Goal: Task Accomplishment & Management: Use online tool/utility

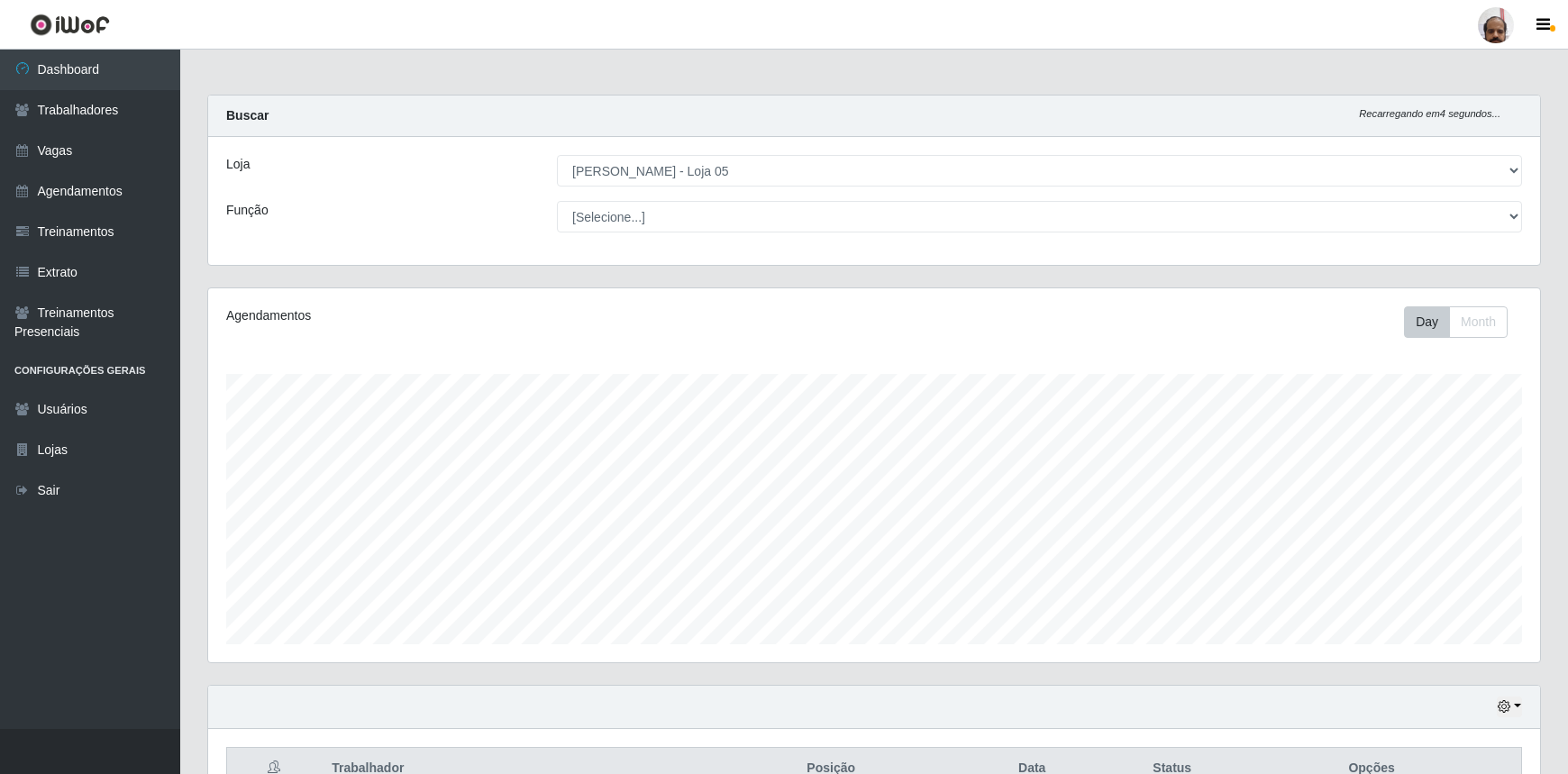
select select "252"
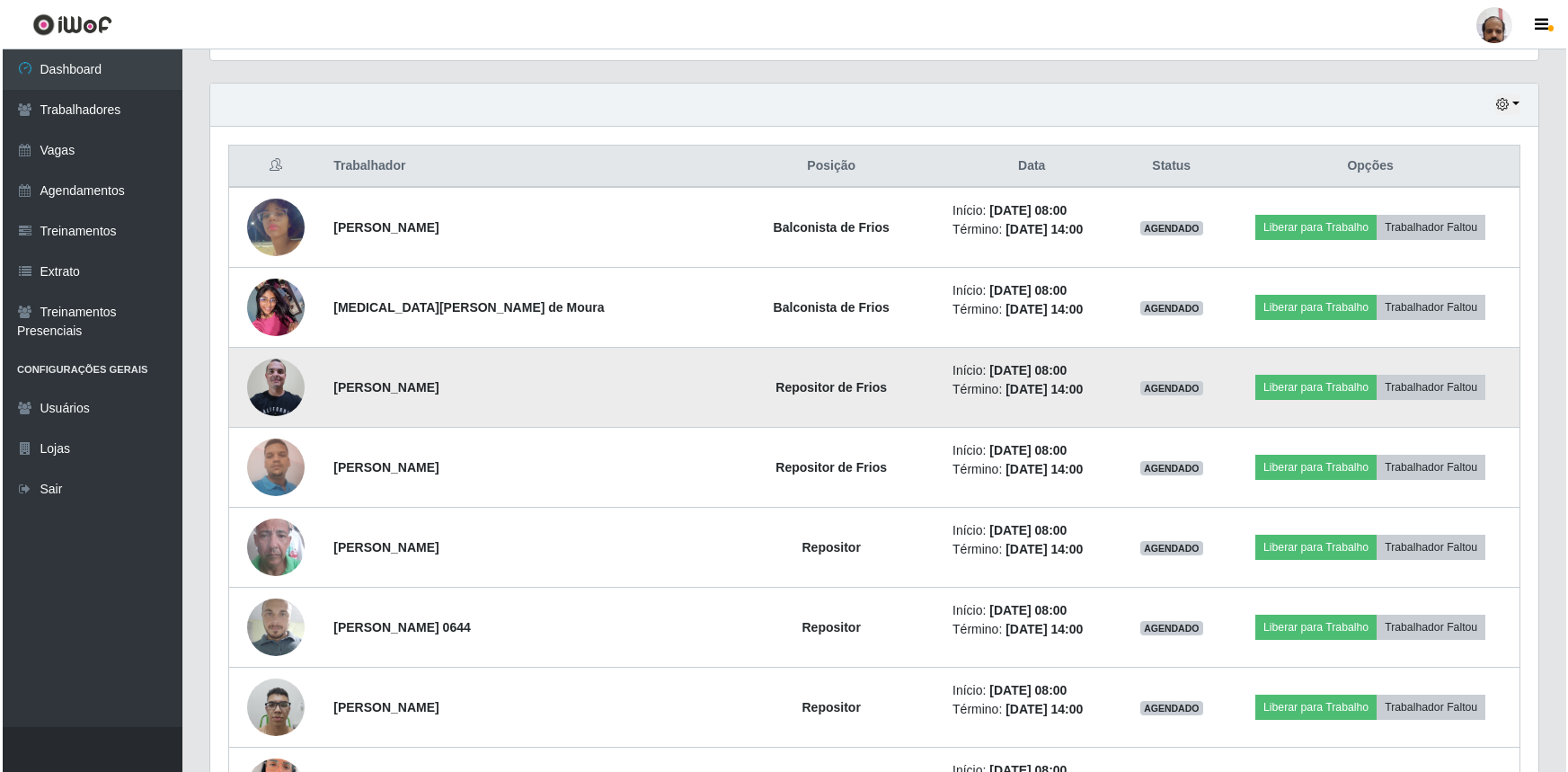
scroll to position [572, 0]
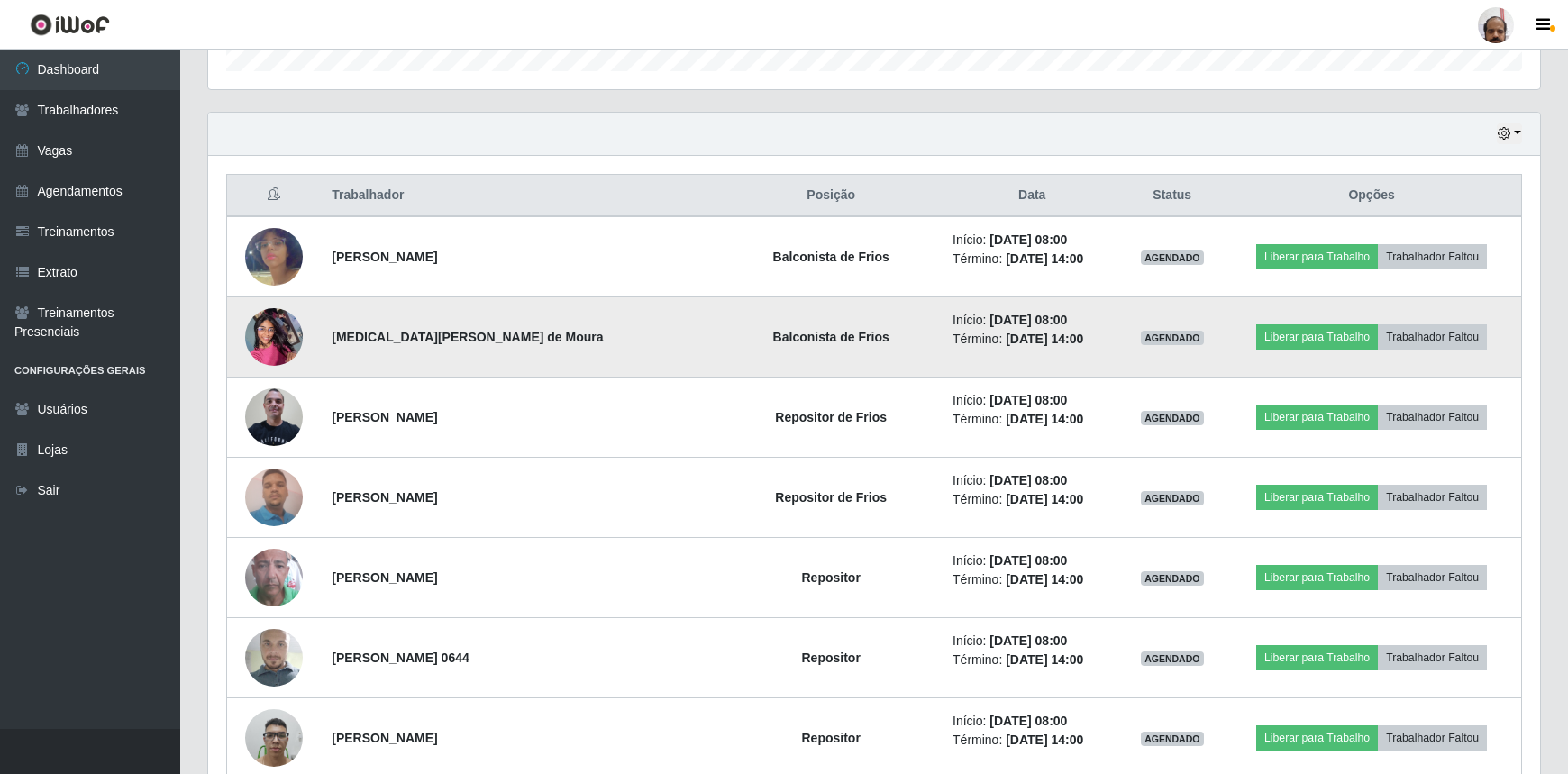
click at [286, 346] on img at bounding box center [273, 336] width 57 height 77
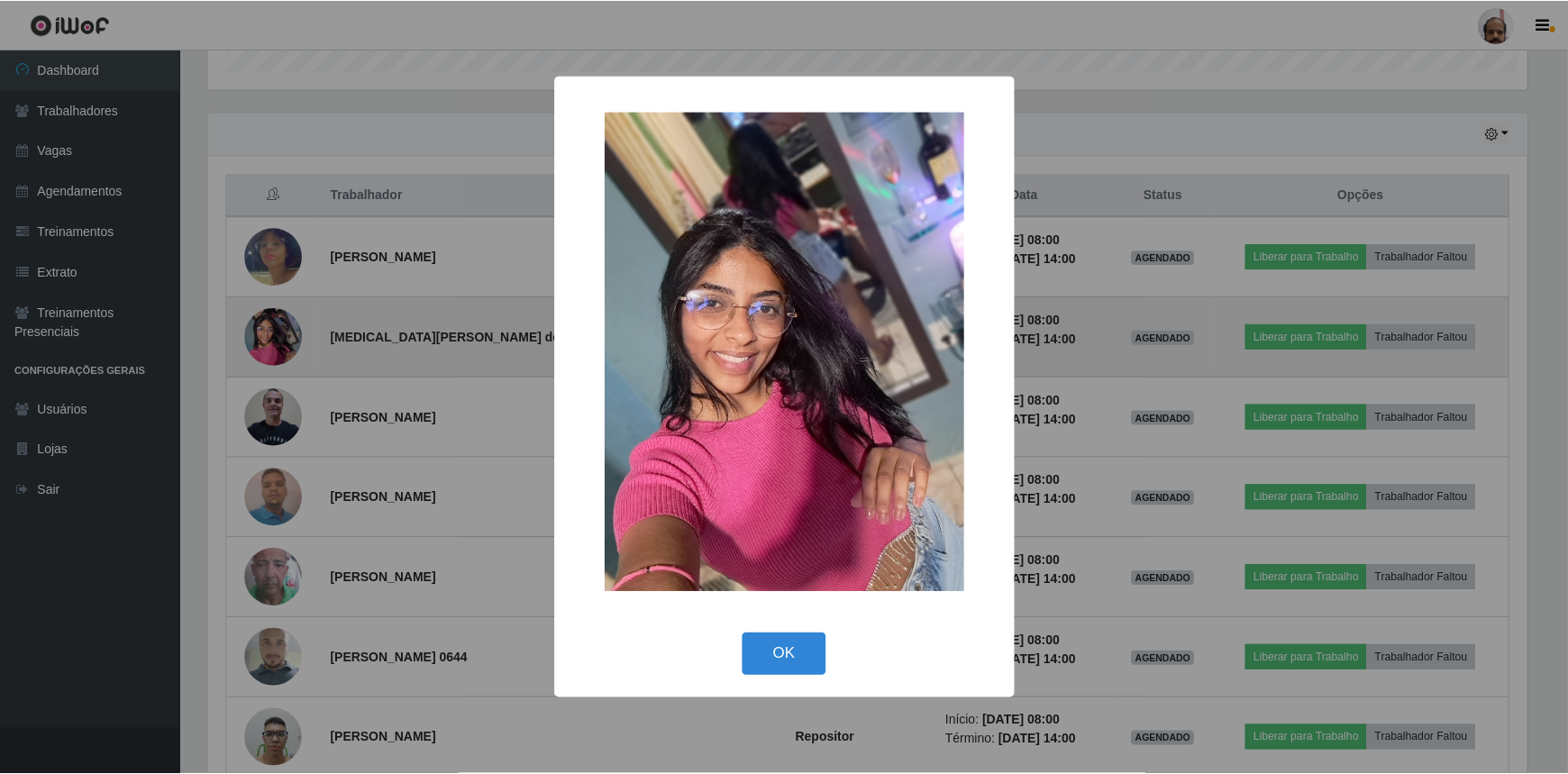
scroll to position [374, 1324]
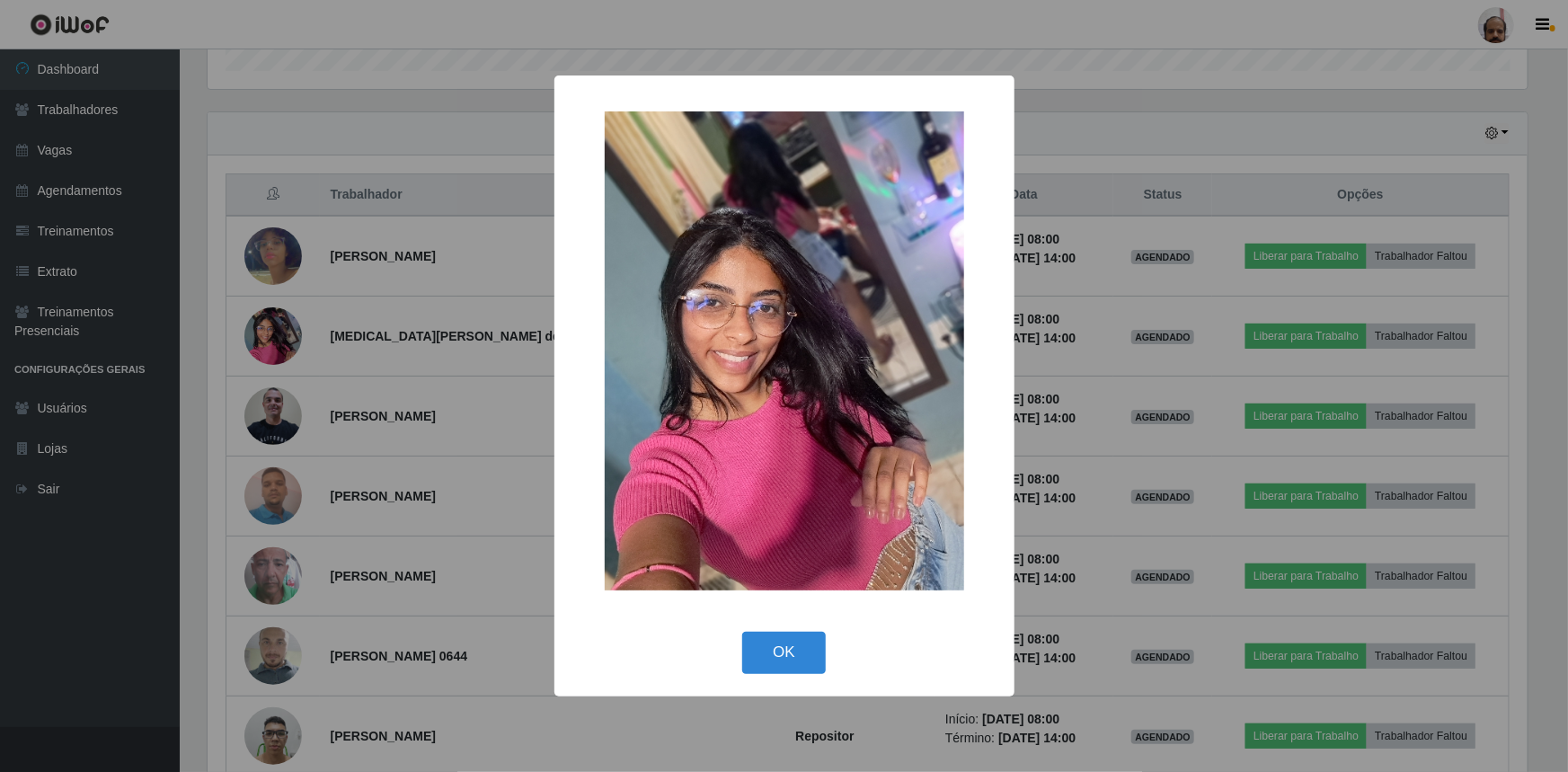
click at [285, 345] on div "× OK Cancel" at bounding box center [784, 386] width 1568 height 772
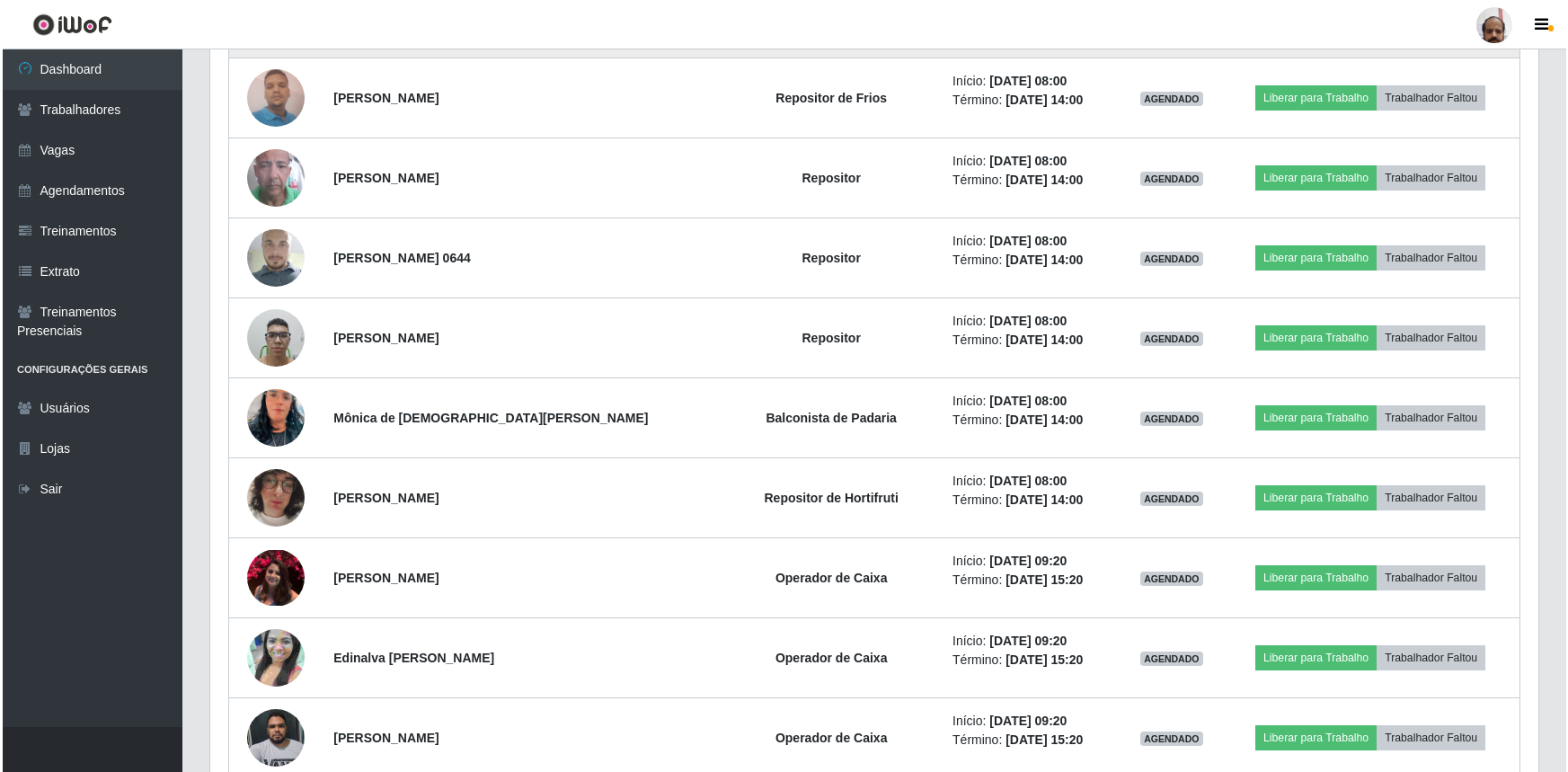
scroll to position [1062, 0]
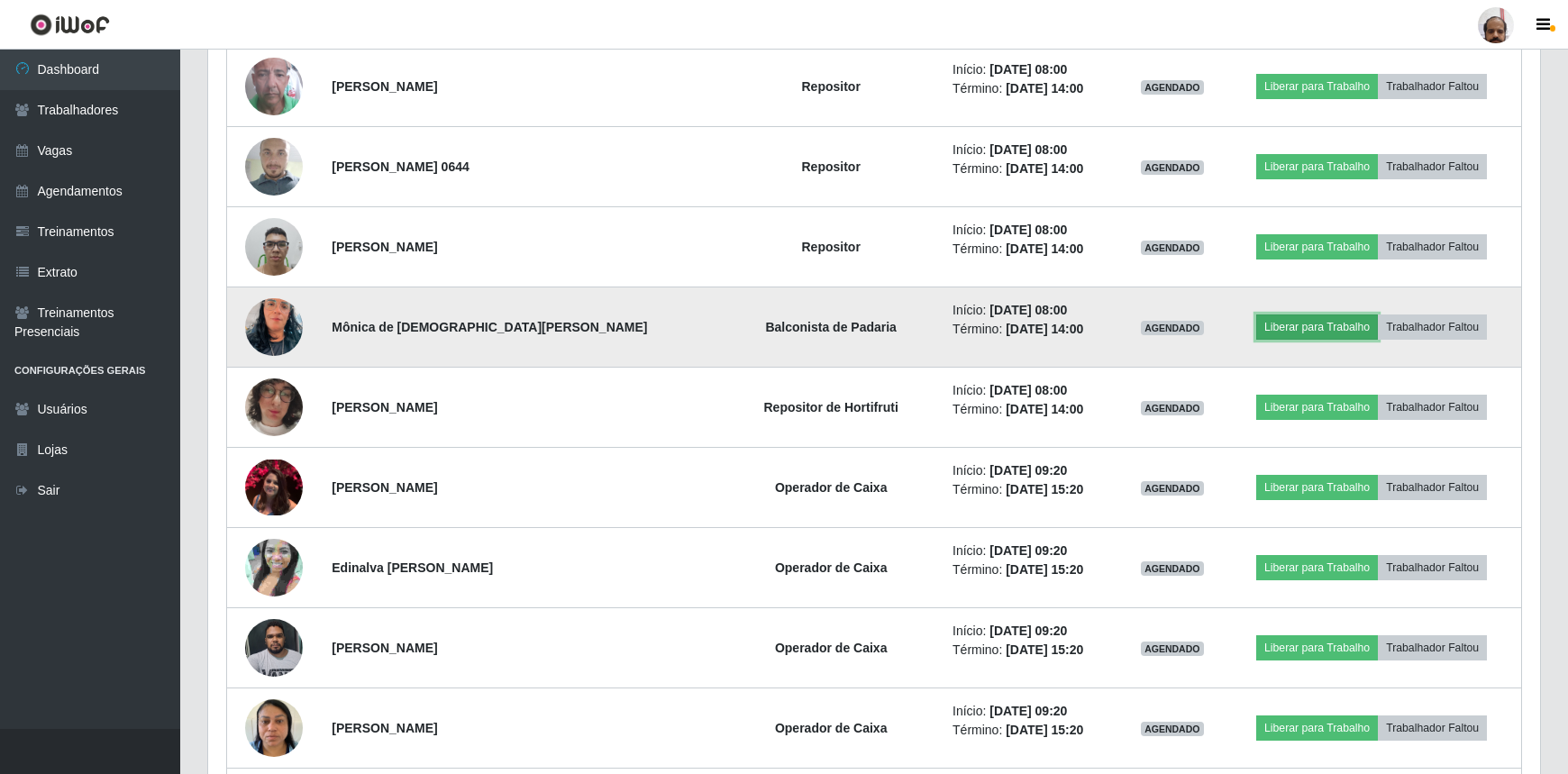
click at [1312, 323] on button "Liberar para Trabalho" at bounding box center [1316, 327] width 121 height 26
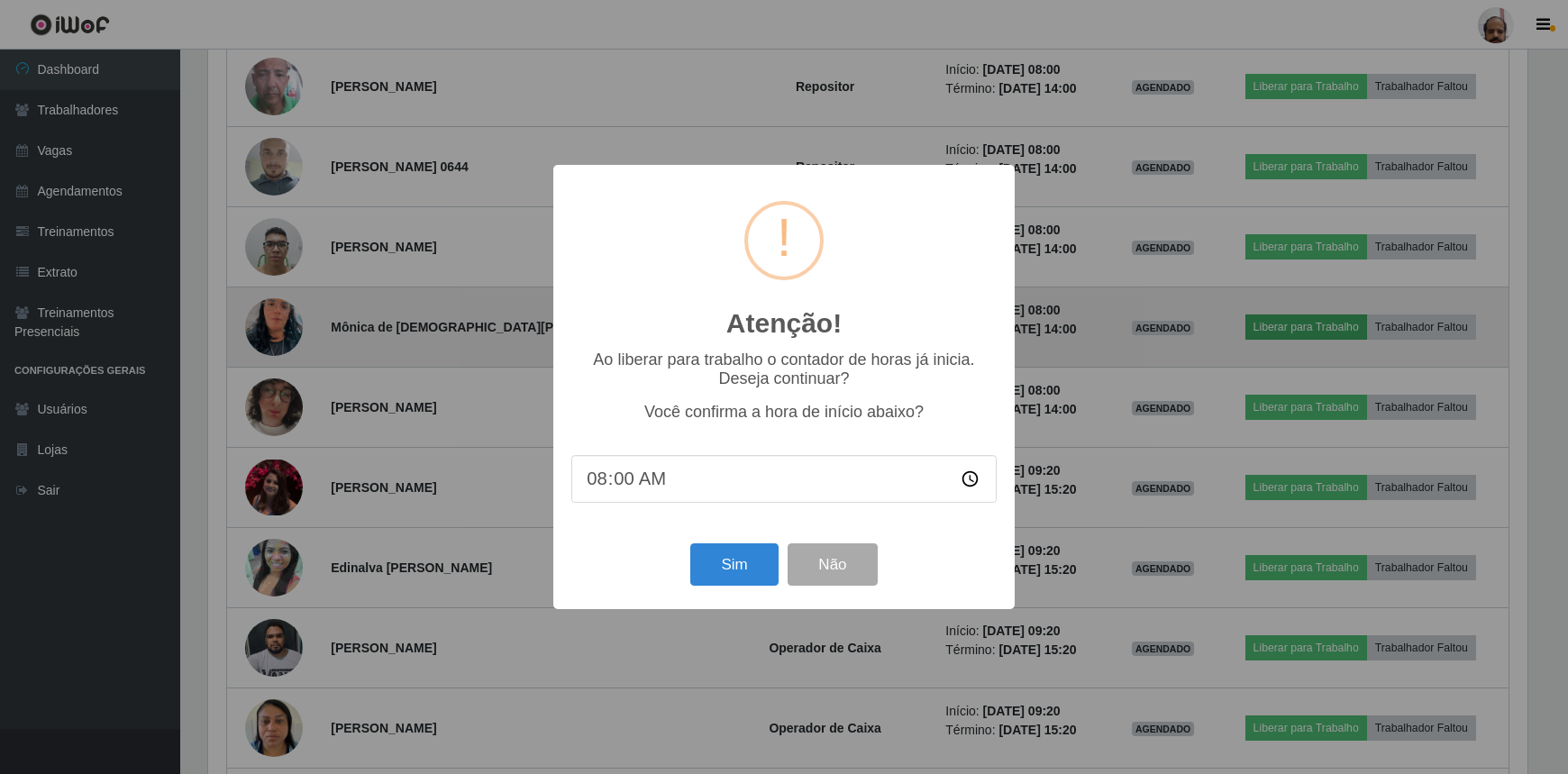
scroll to position [374, 1324]
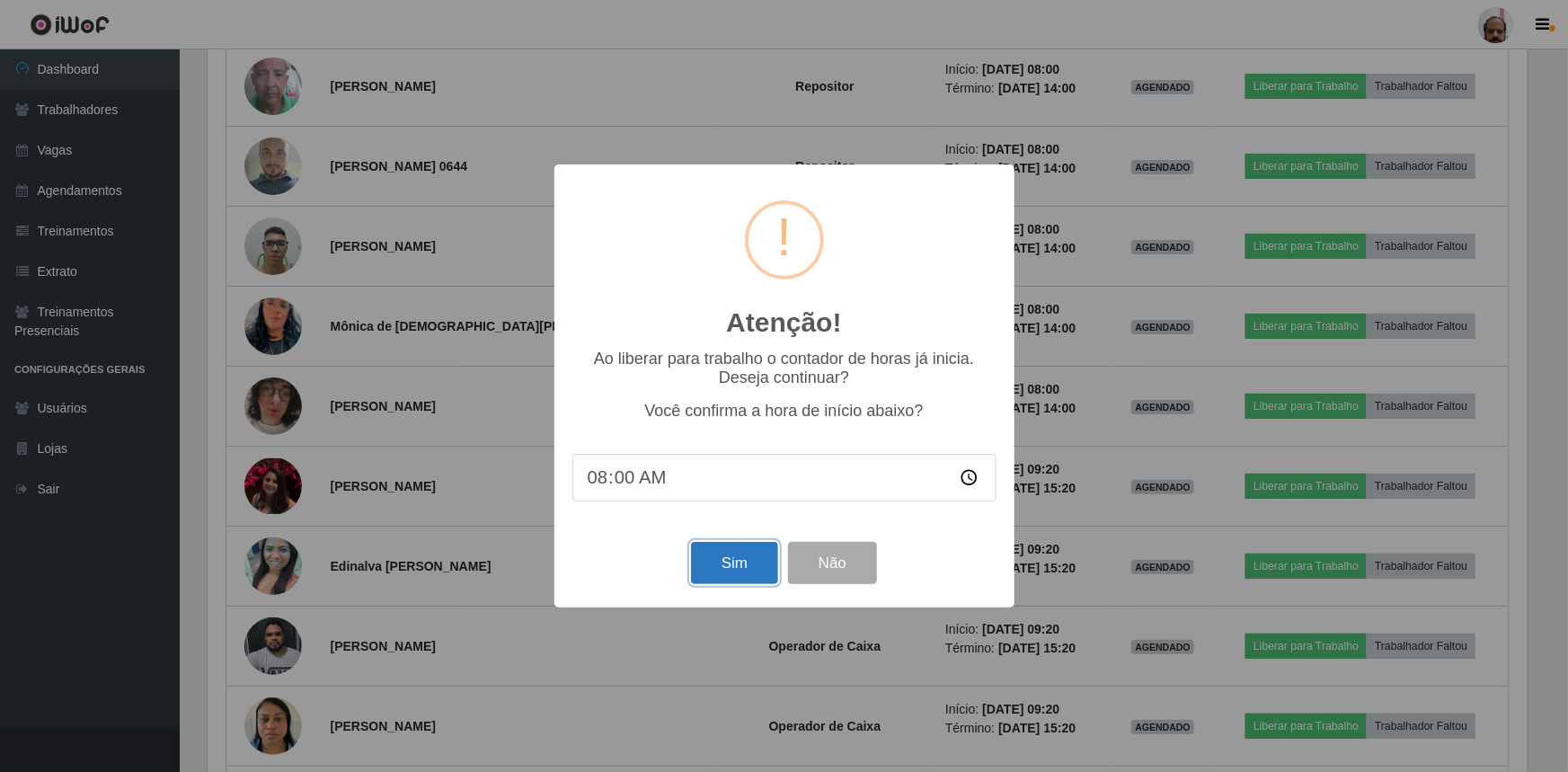
click at [734, 556] on button "Sim" at bounding box center [734, 563] width 87 height 42
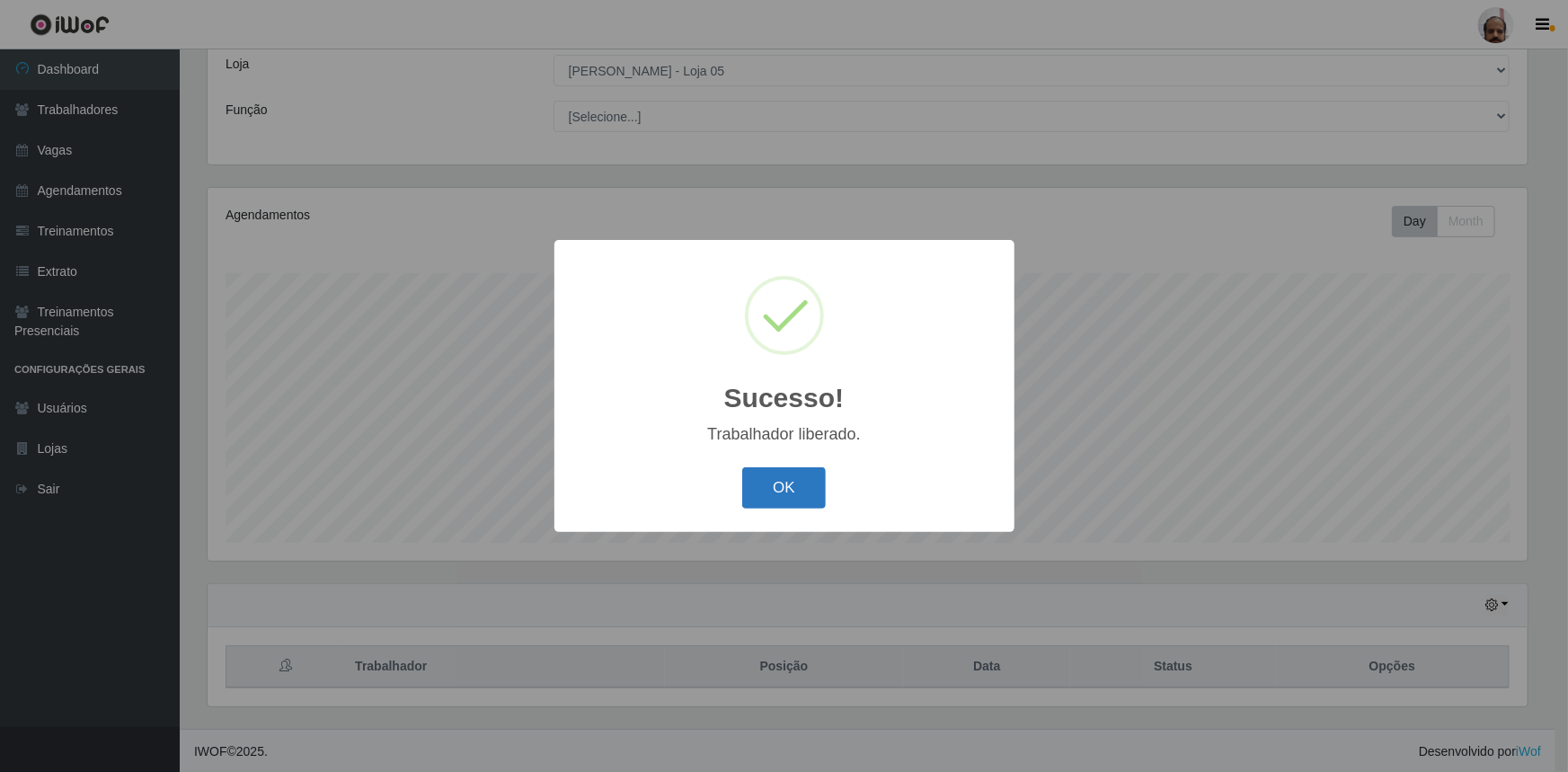
click at [794, 488] on button "OK" at bounding box center [784, 488] width 84 height 42
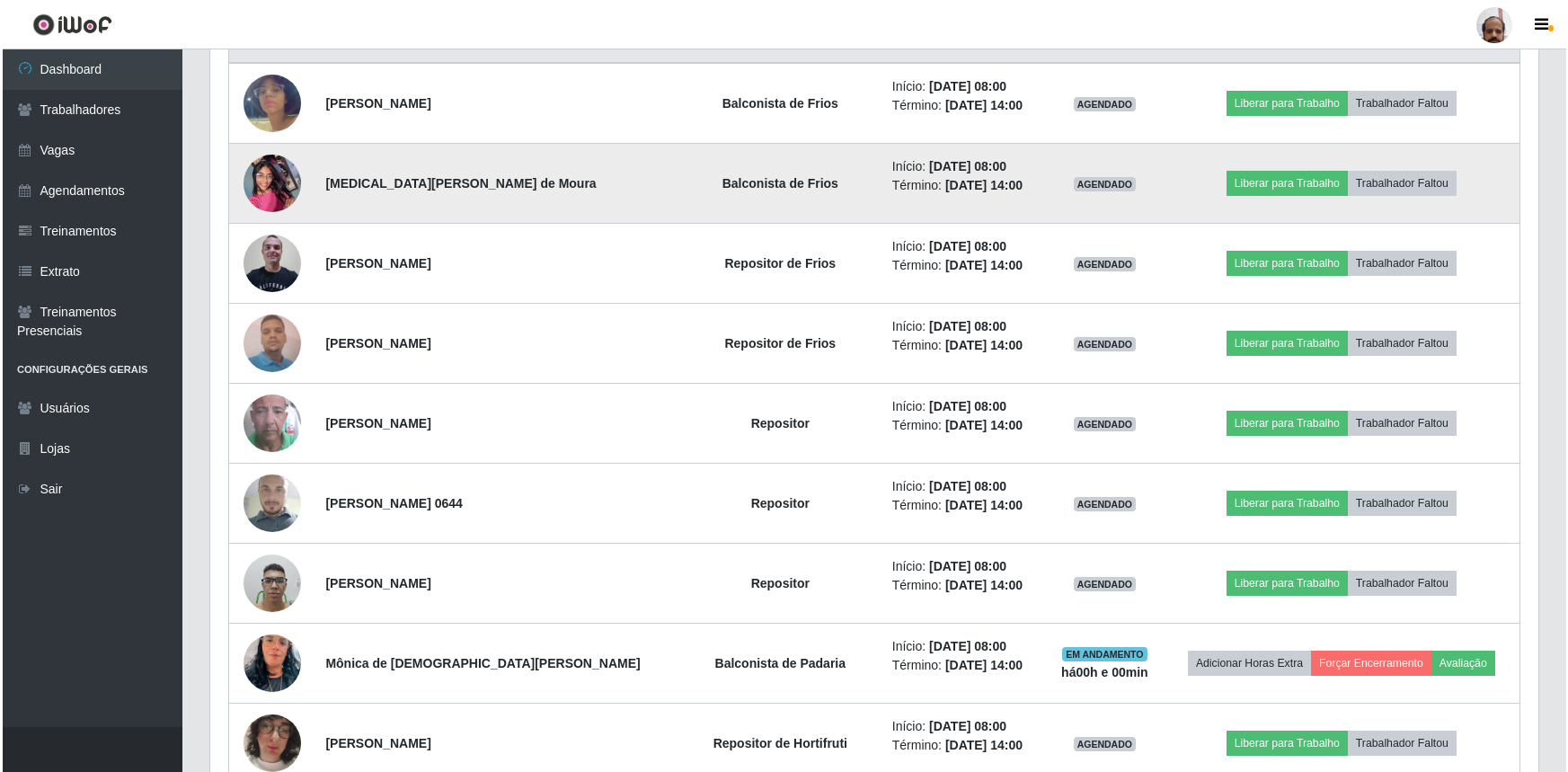
scroll to position [755, 0]
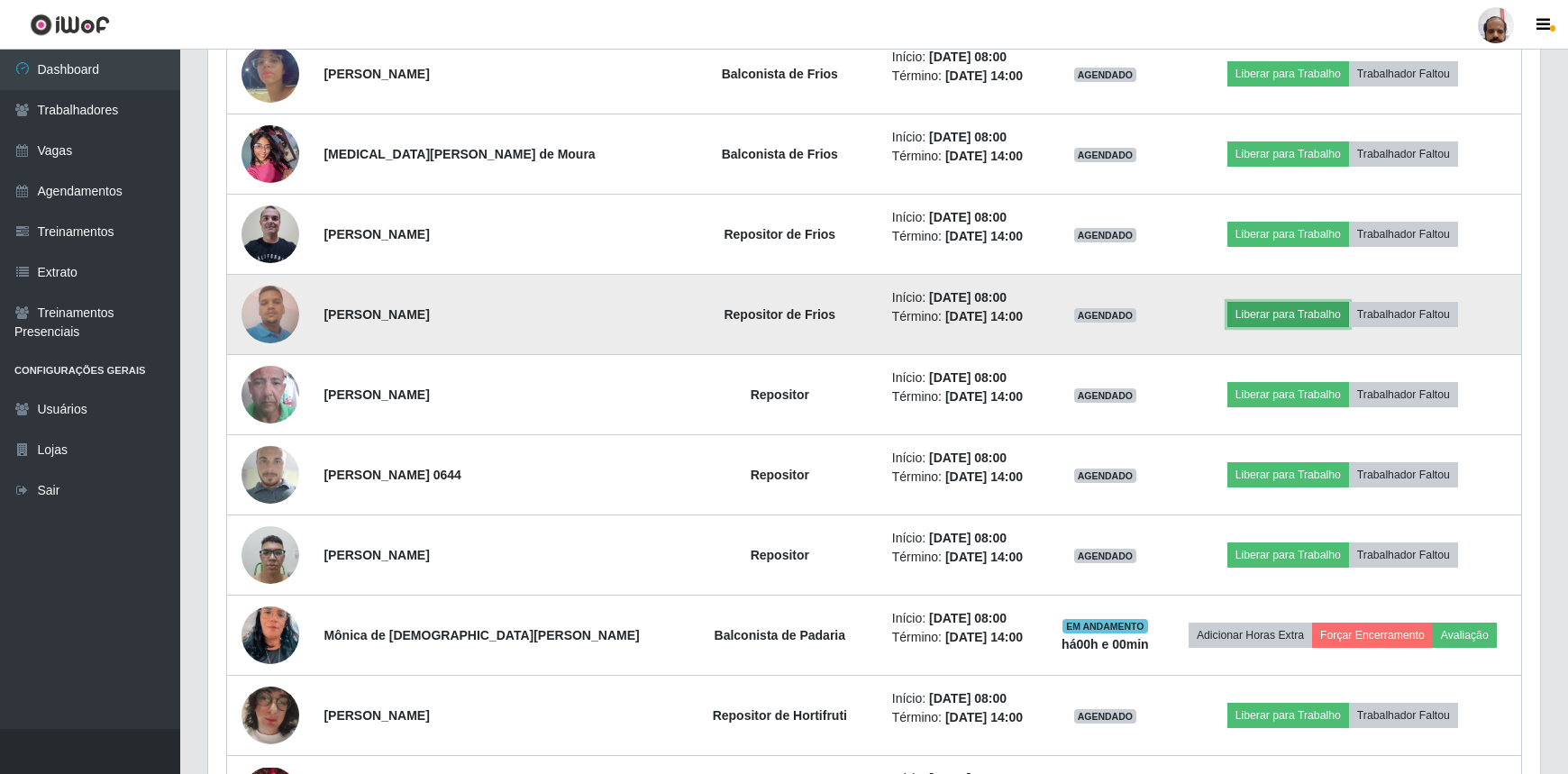
click at [1253, 308] on button "Liberar para Trabalho" at bounding box center [1288, 315] width 121 height 26
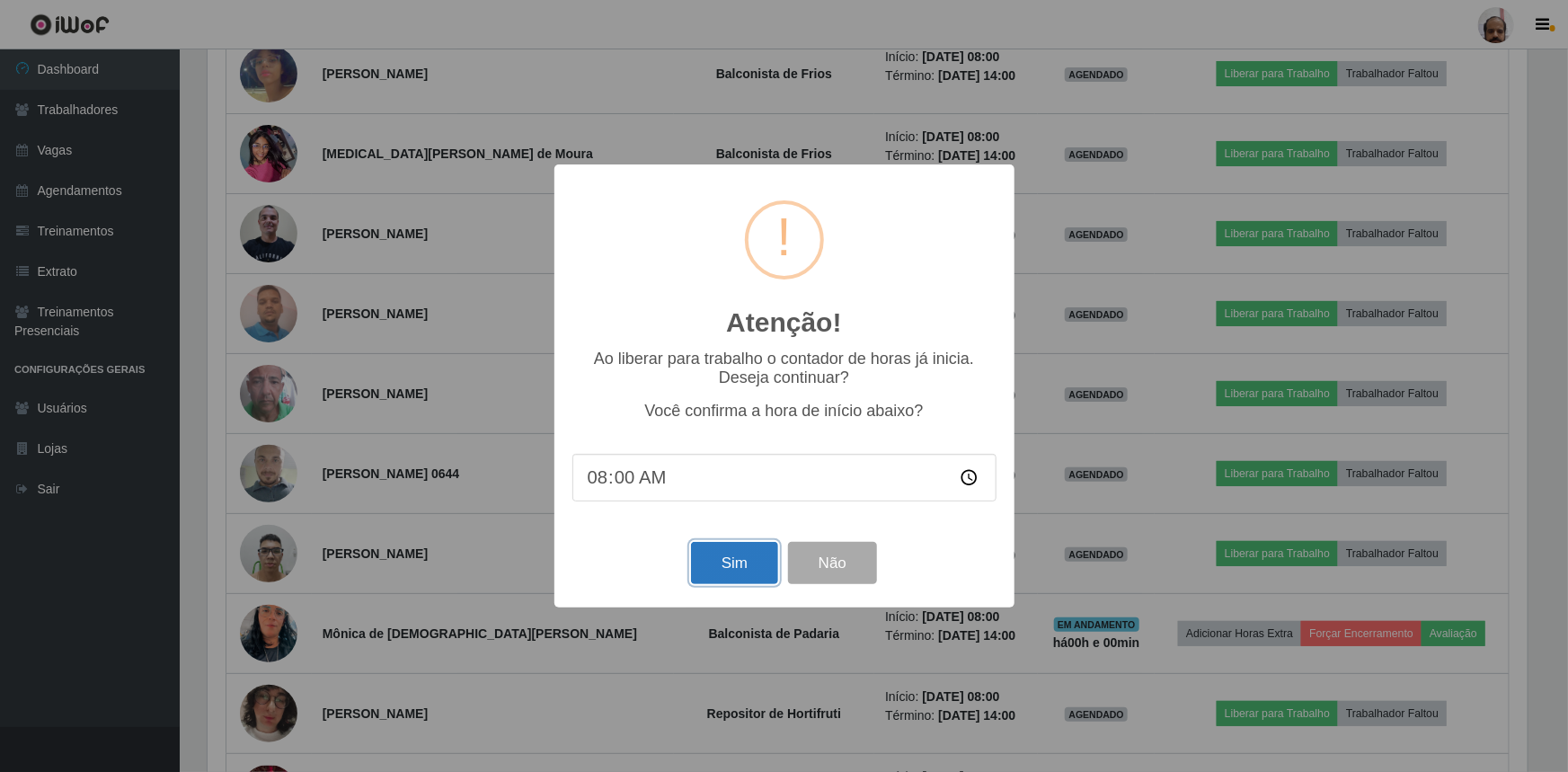
click at [719, 561] on button "Sim" at bounding box center [734, 563] width 87 height 42
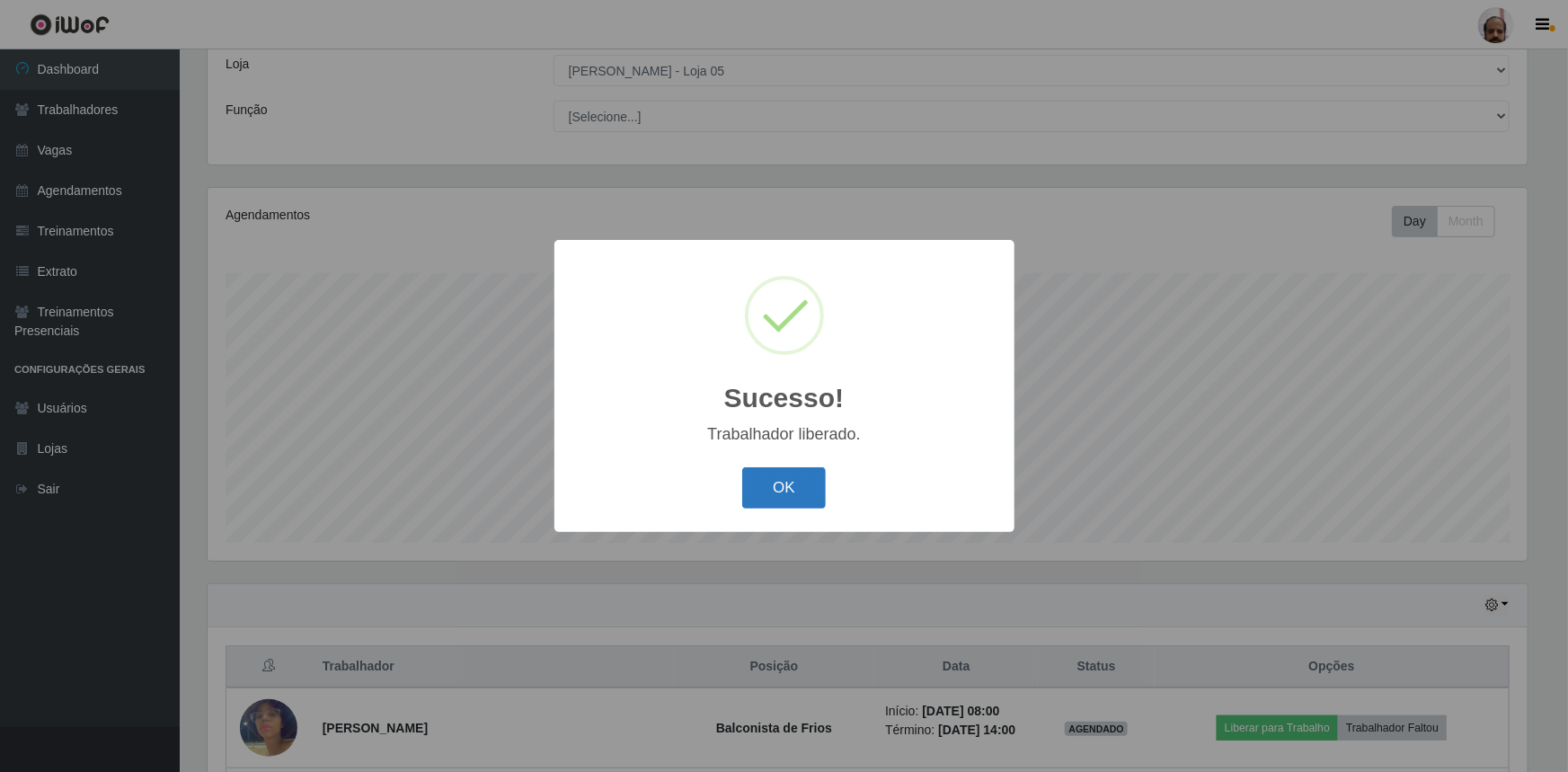
click at [788, 495] on button "OK" at bounding box center [784, 488] width 84 height 42
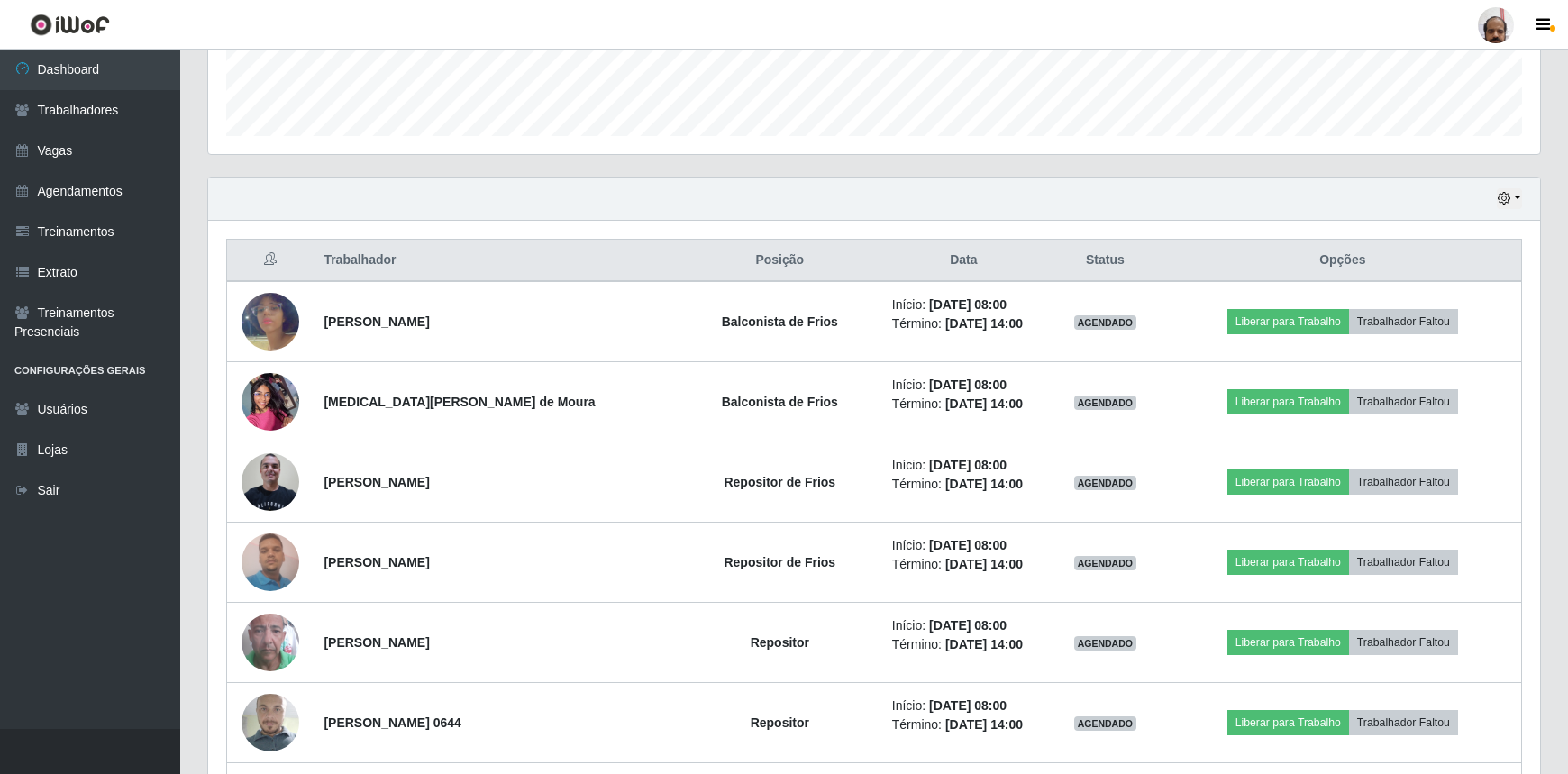
scroll to position [511, 0]
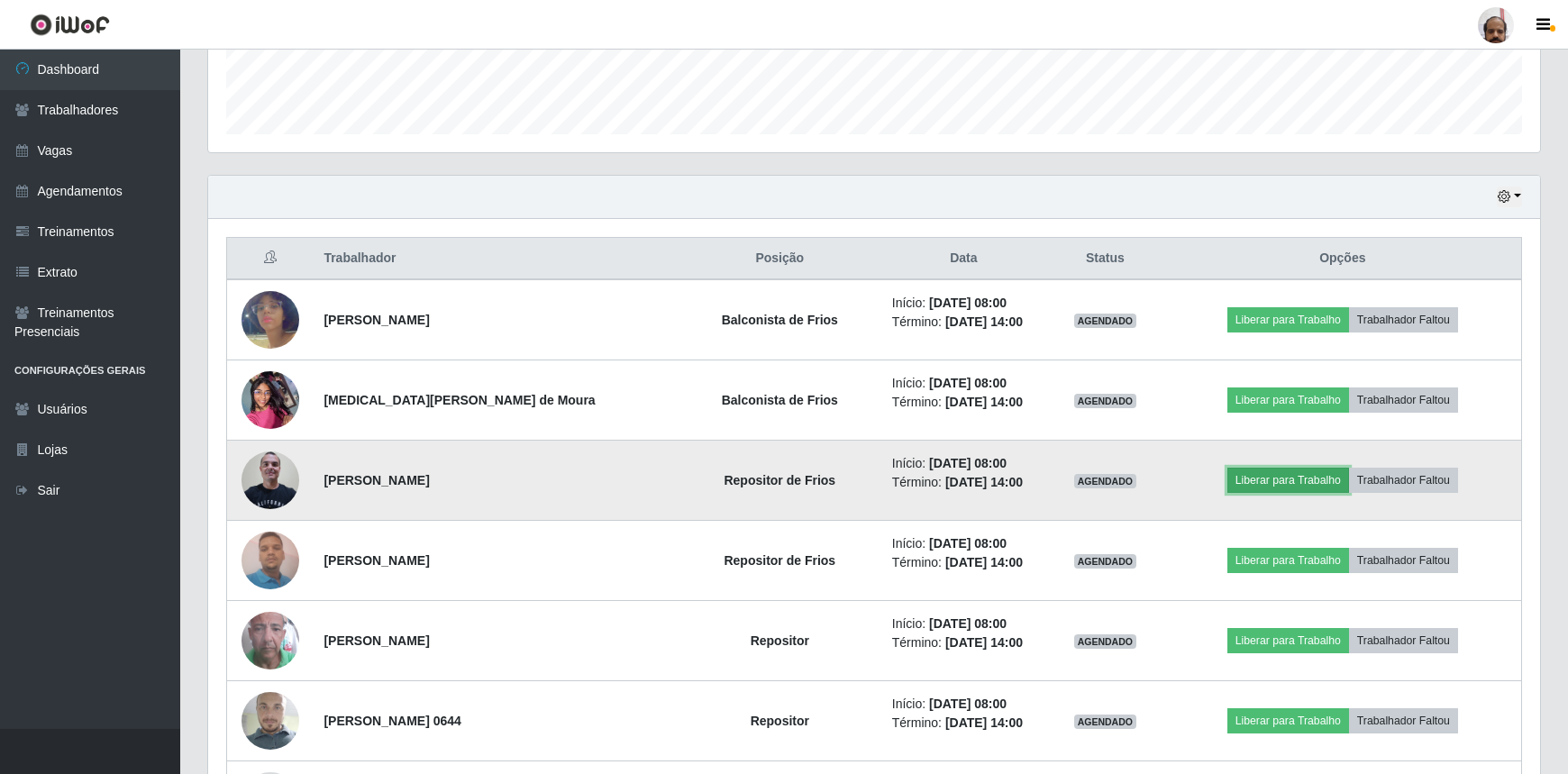
click at [1271, 477] on button "Liberar para Trabalho" at bounding box center [1288, 480] width 121 height 26
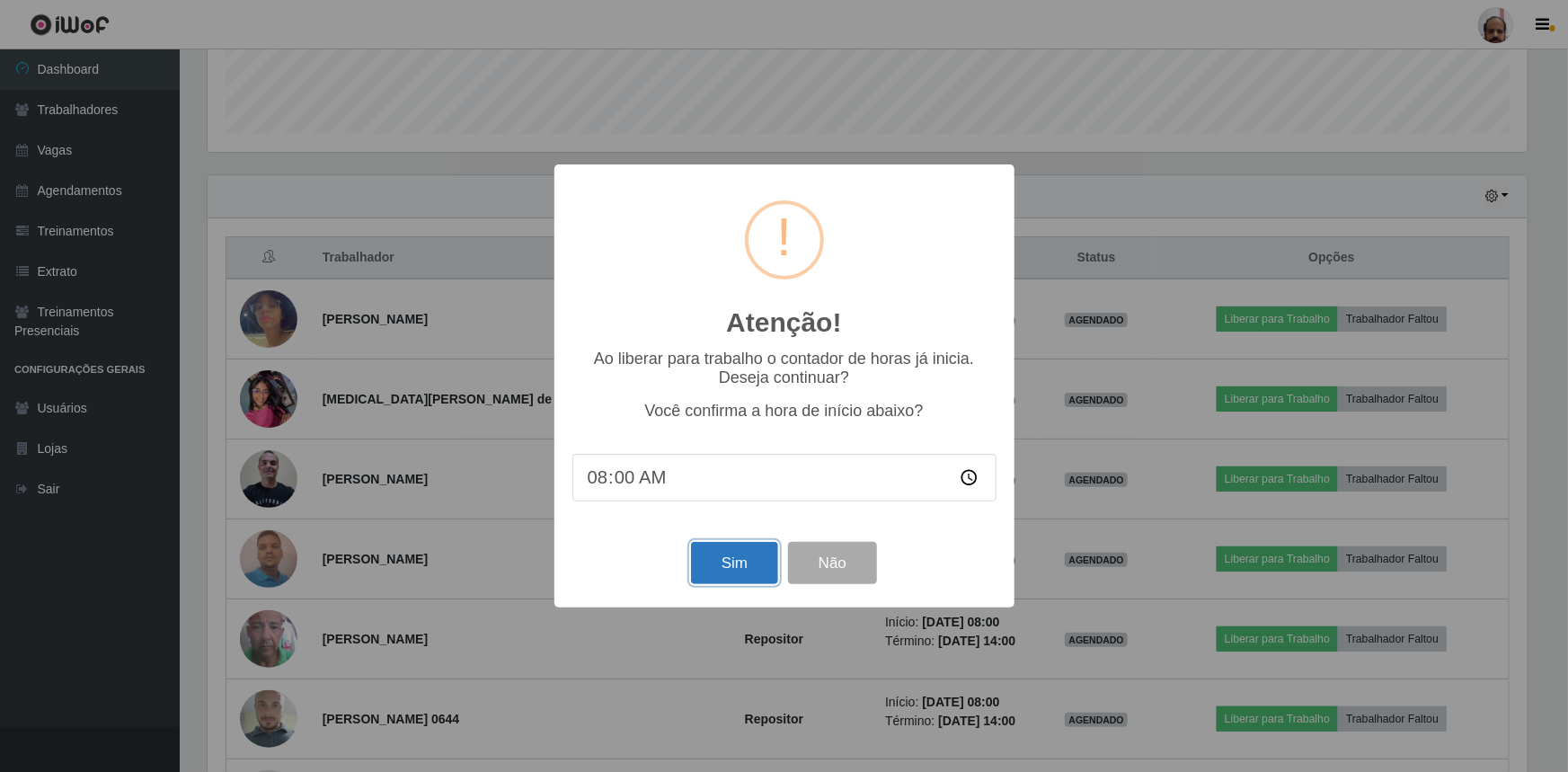
click at [727, 566] on button "Sim" at bounding box center [734, 563] width 87 height 42
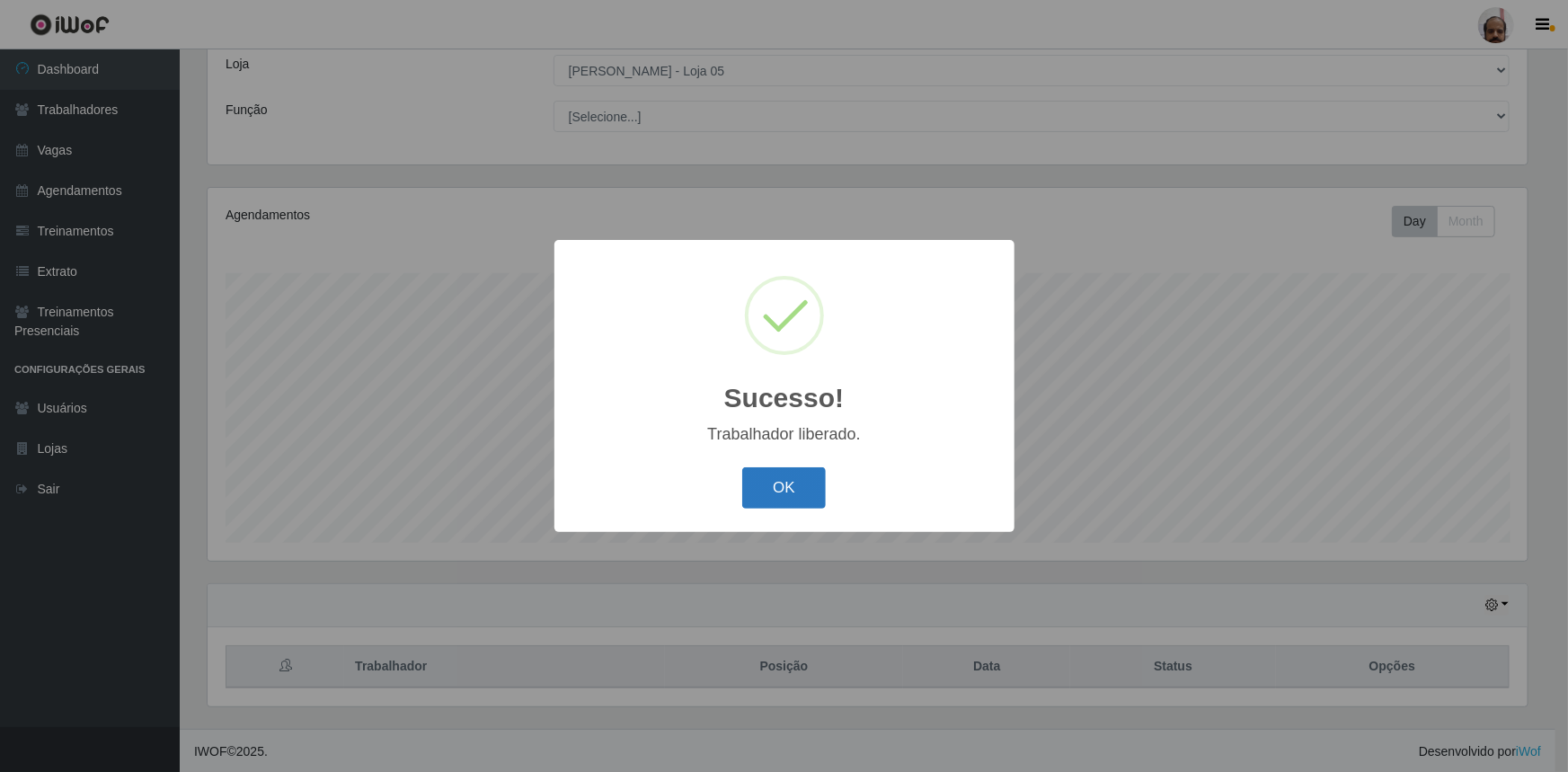
click at [782, 484] on button "OK" at bounding box center [784, 488] width 84 height 42
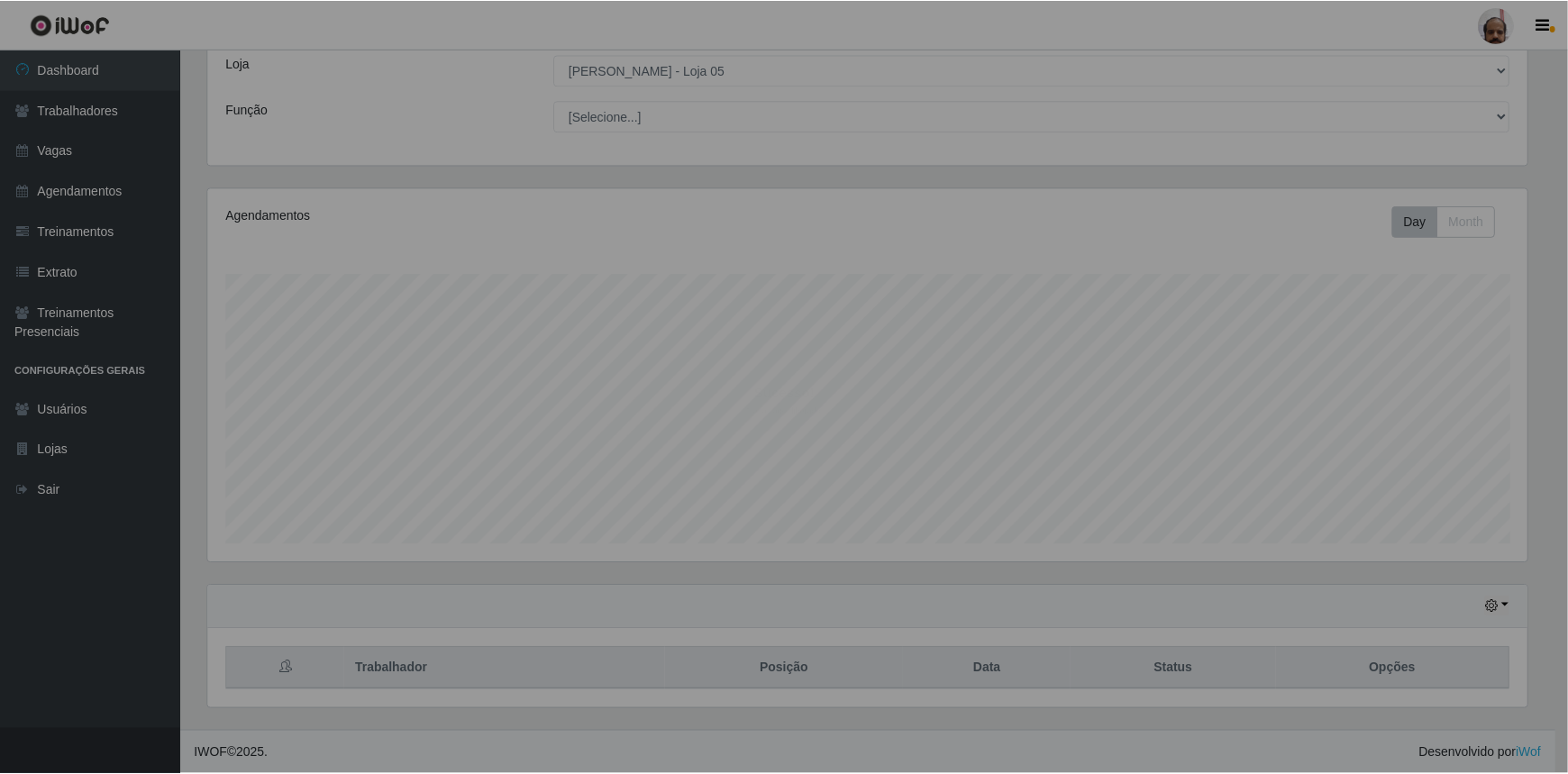
scroll to position [0, 0]
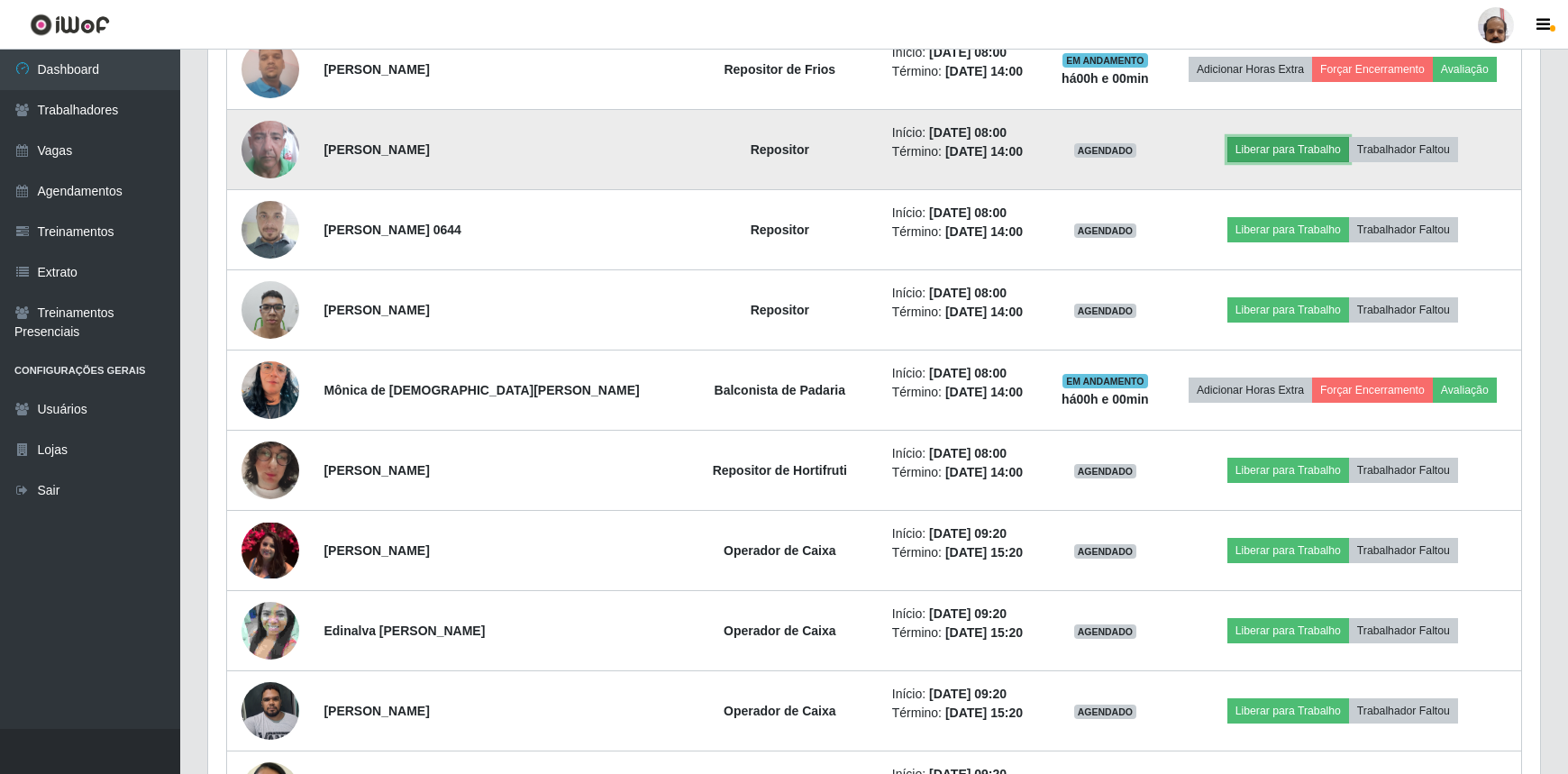
click at [1271, 149] on button "Liberar para Trabalho" at bounding box center [1288, 150] width 121 height 26
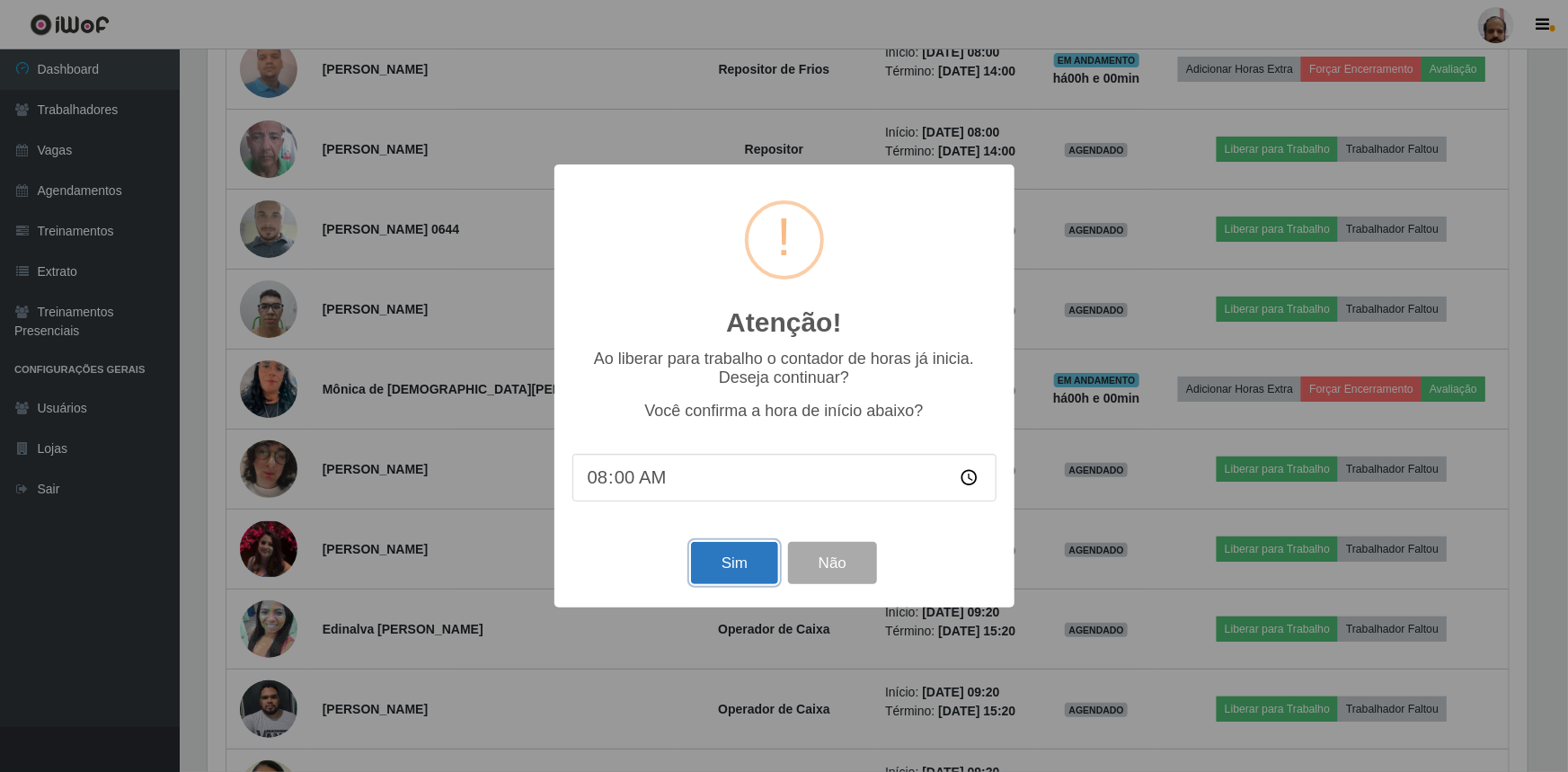
click at [737, 572] on button "Sim" at bounding box center [734, 563] width 87 height 42
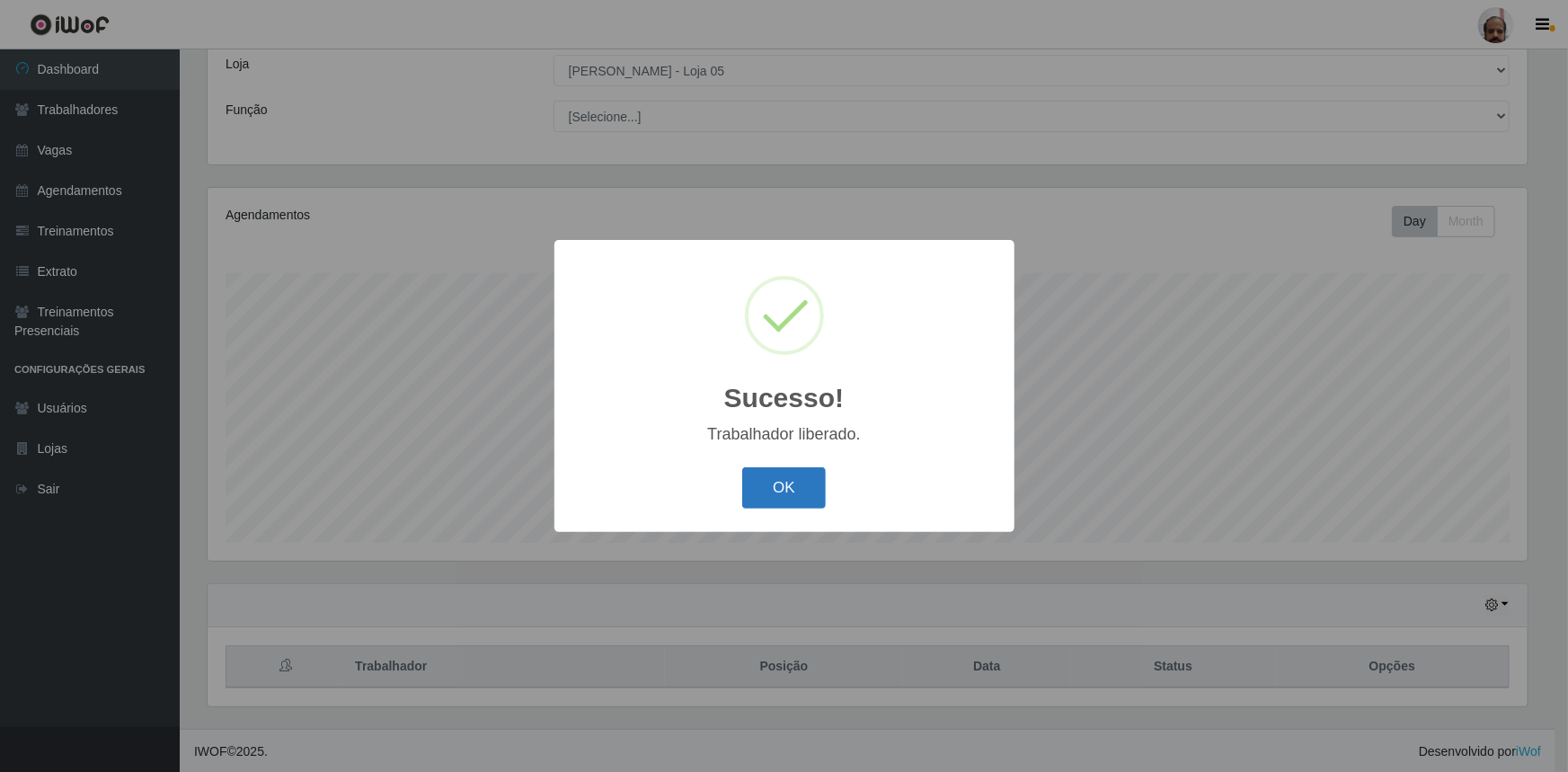
click at [798, 491] on button "OK" at bounding box center [784, 488] width 84 height 42
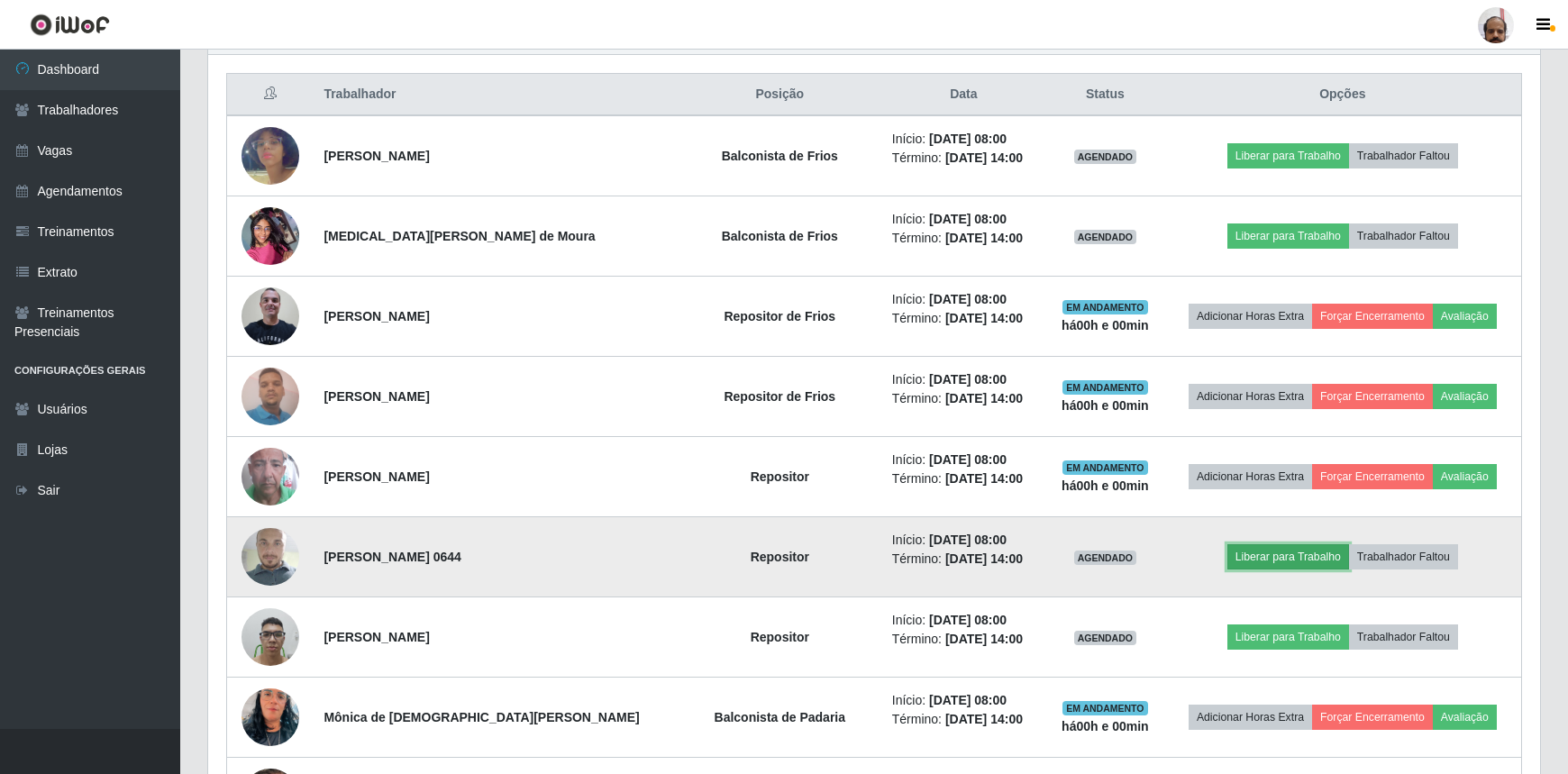
click at [1270, 556] on button "Liberar para Trabalho" at bounding box center [1288, 557] width 121 height 26
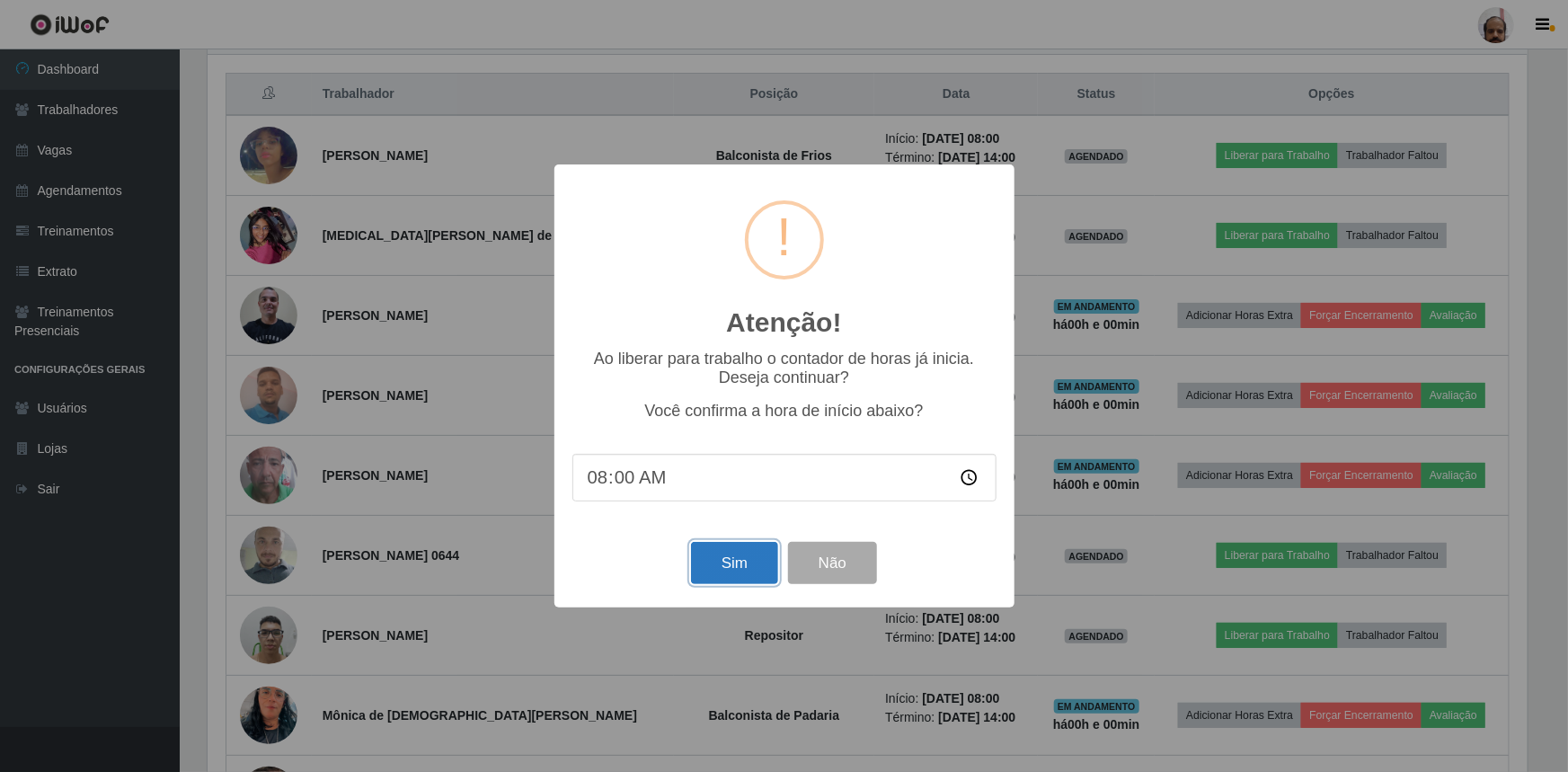
click at [740, 568] on button "Sim" at bounding box center [734, 563] width 87 height 42
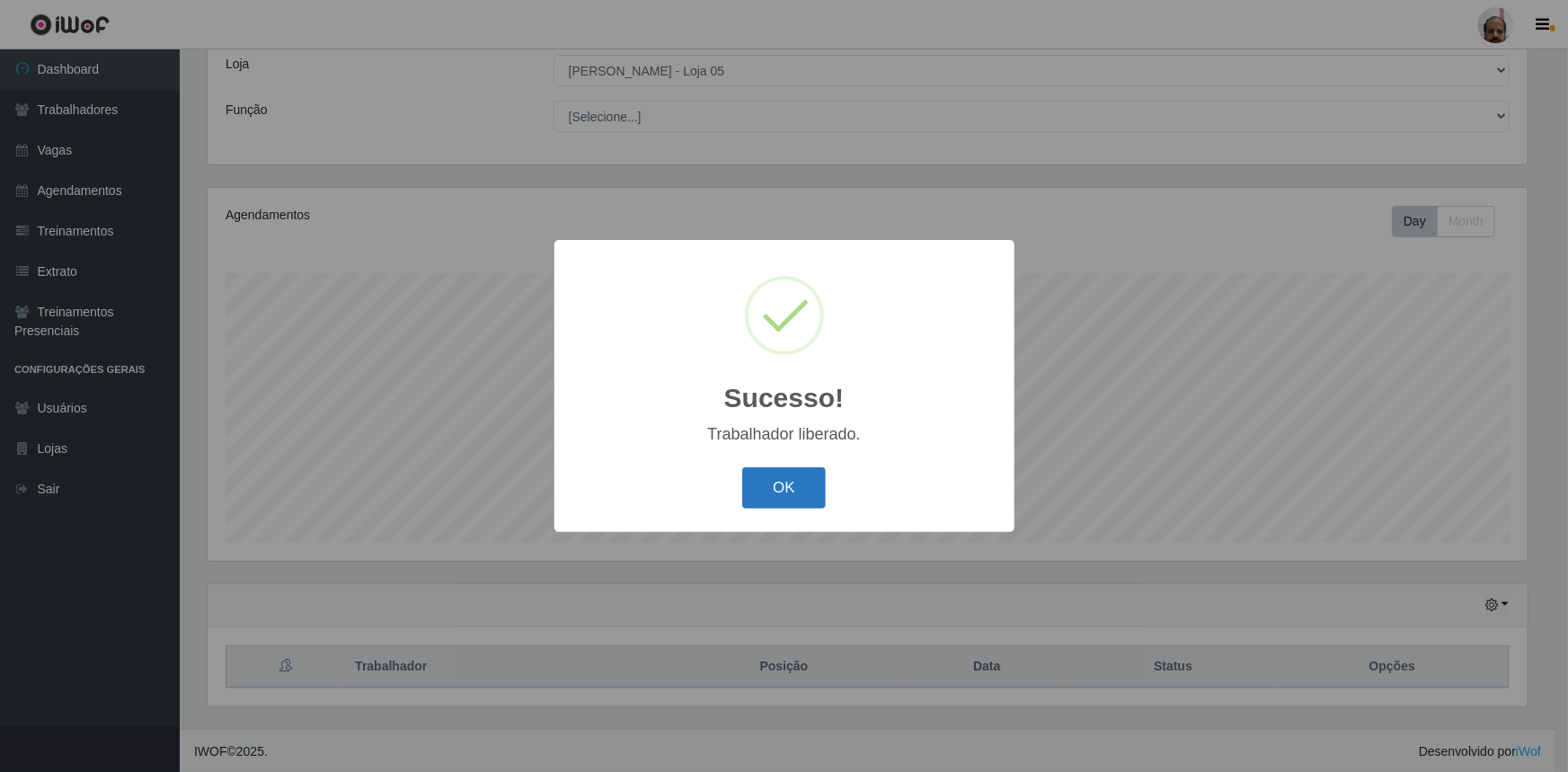
click at [770, 494] on button "OK" at bounding box center [784, 488] width 84 height 42
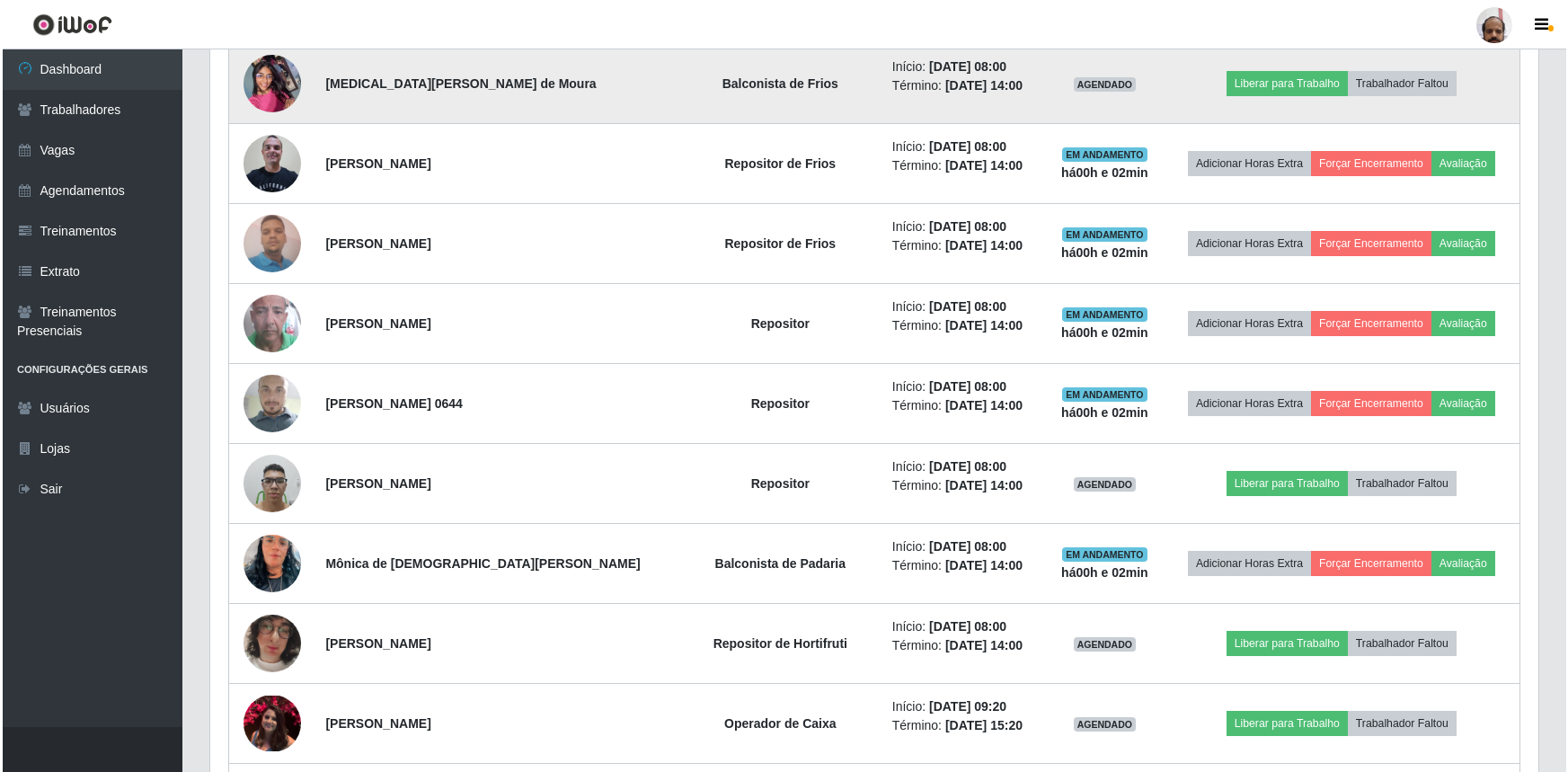
scroll to position [836, 0]
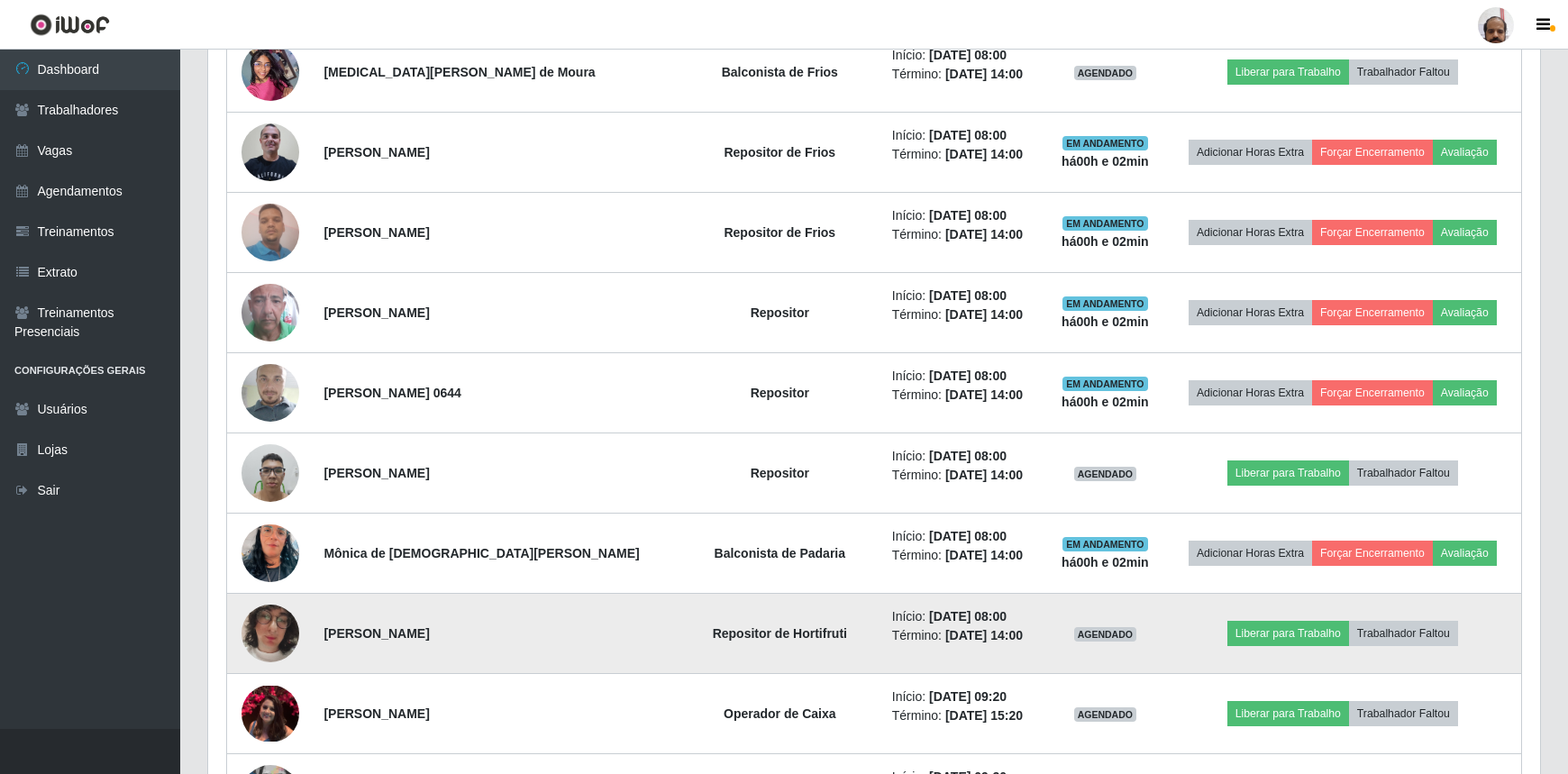
click at [275, 638] on img at bounding box center [270, 634] width 57 height 103
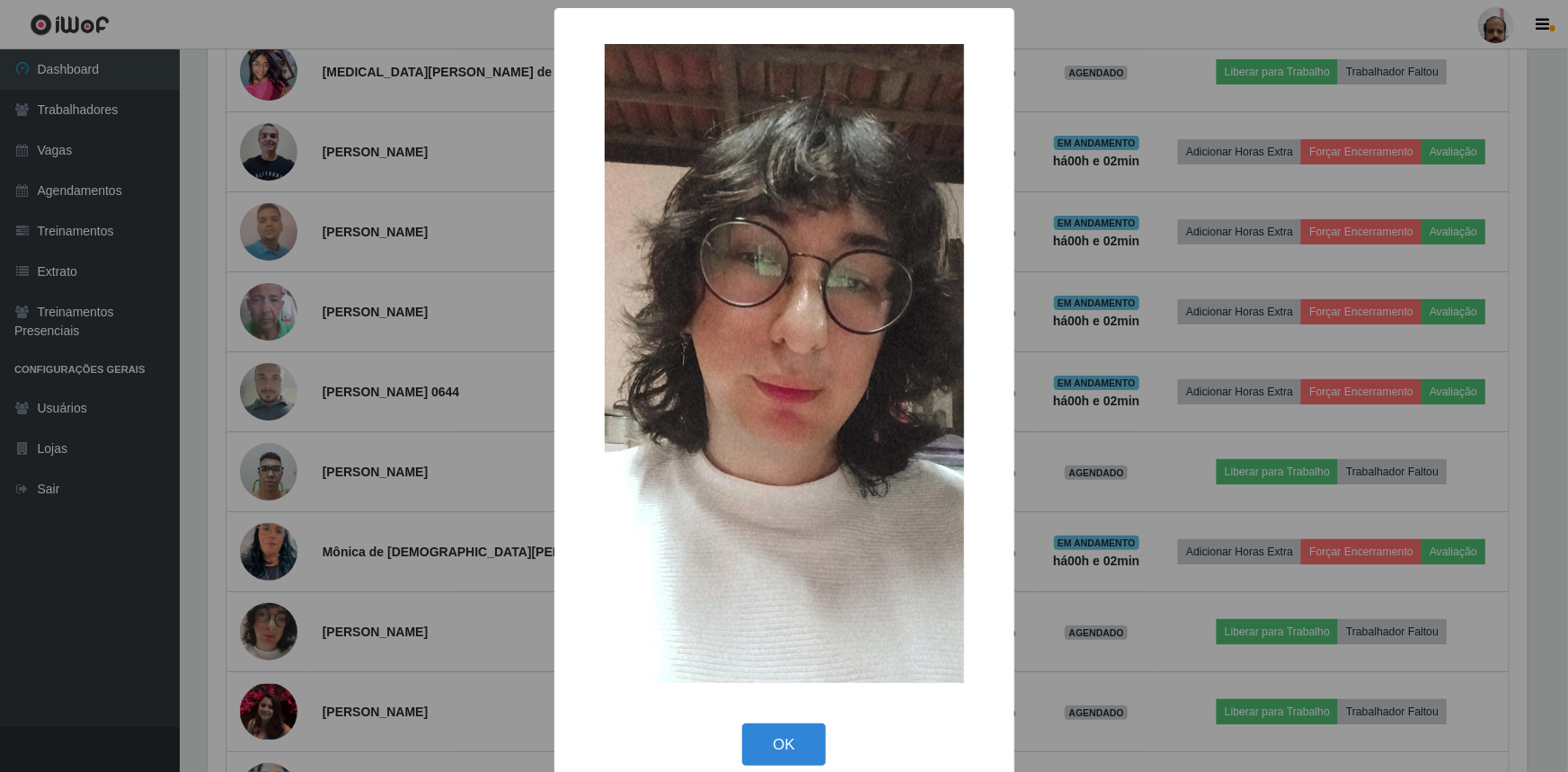
click at [287, 630] on div "× OK Cancel" at bounding box center [784, 386] width 1568 height 772
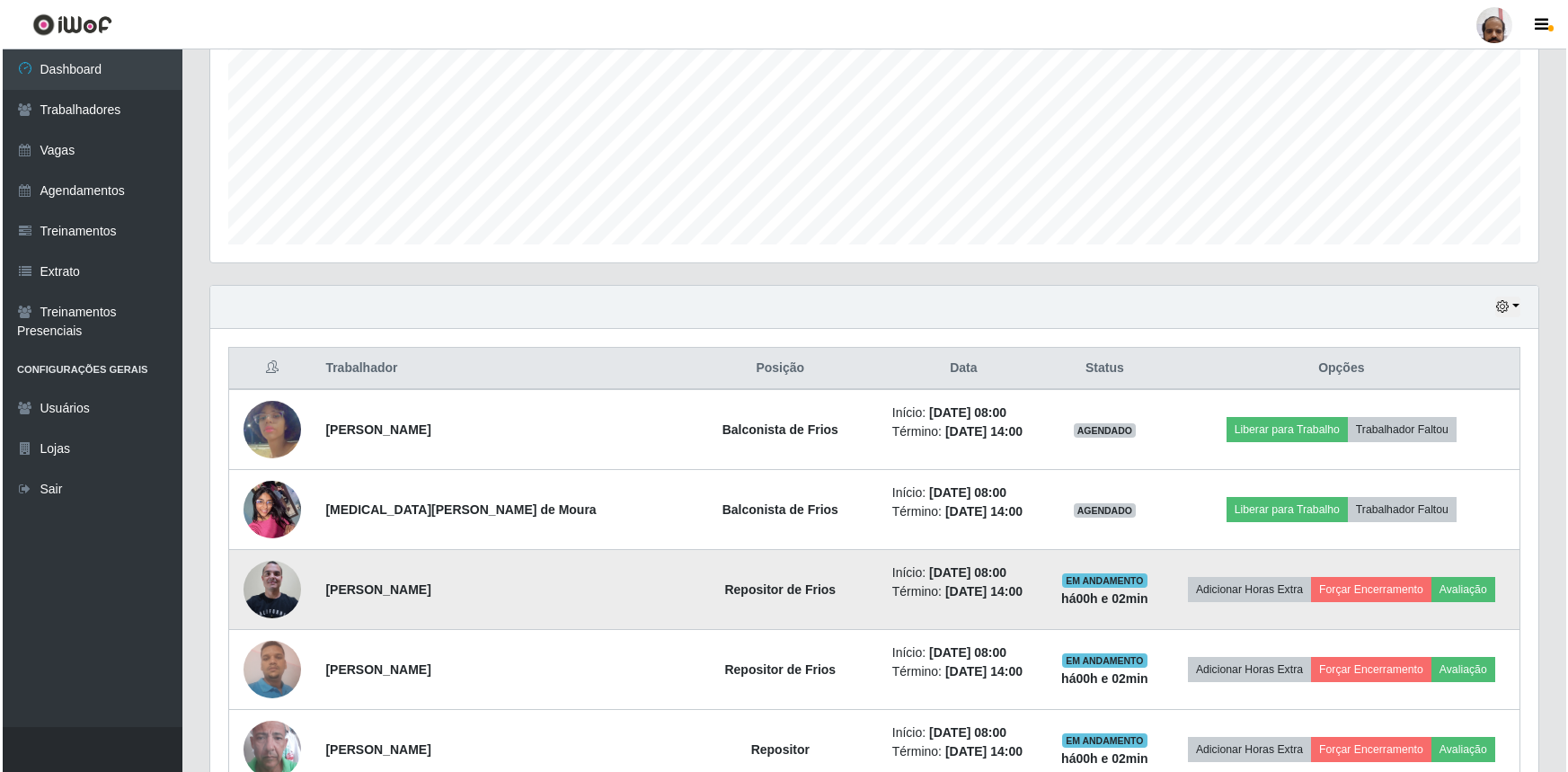
scroll to position [427, 0]
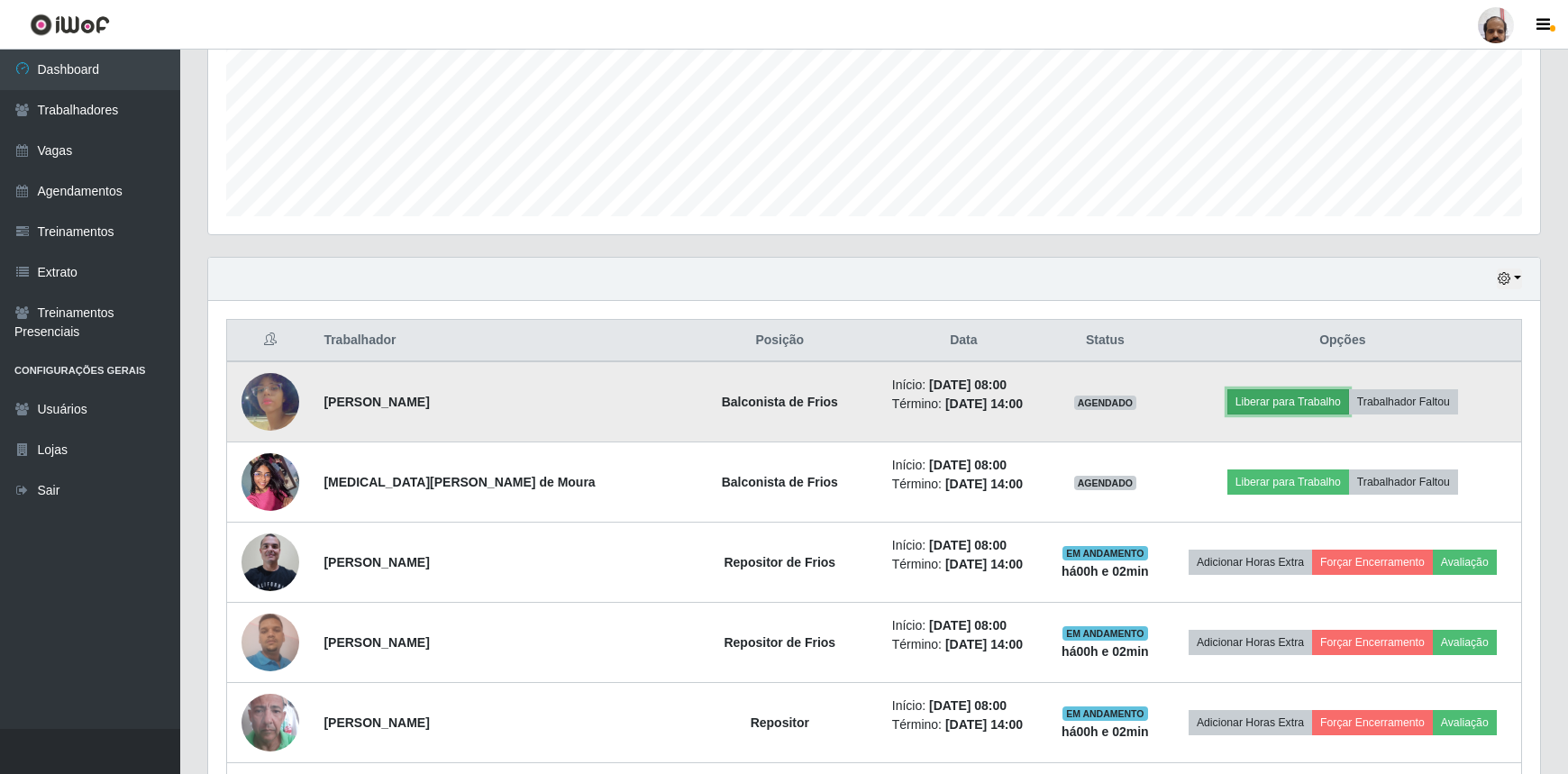
click at [1276, 400] on button "Liberar para Trabalho" at bounding box center [1288, 402] width 121 height 26
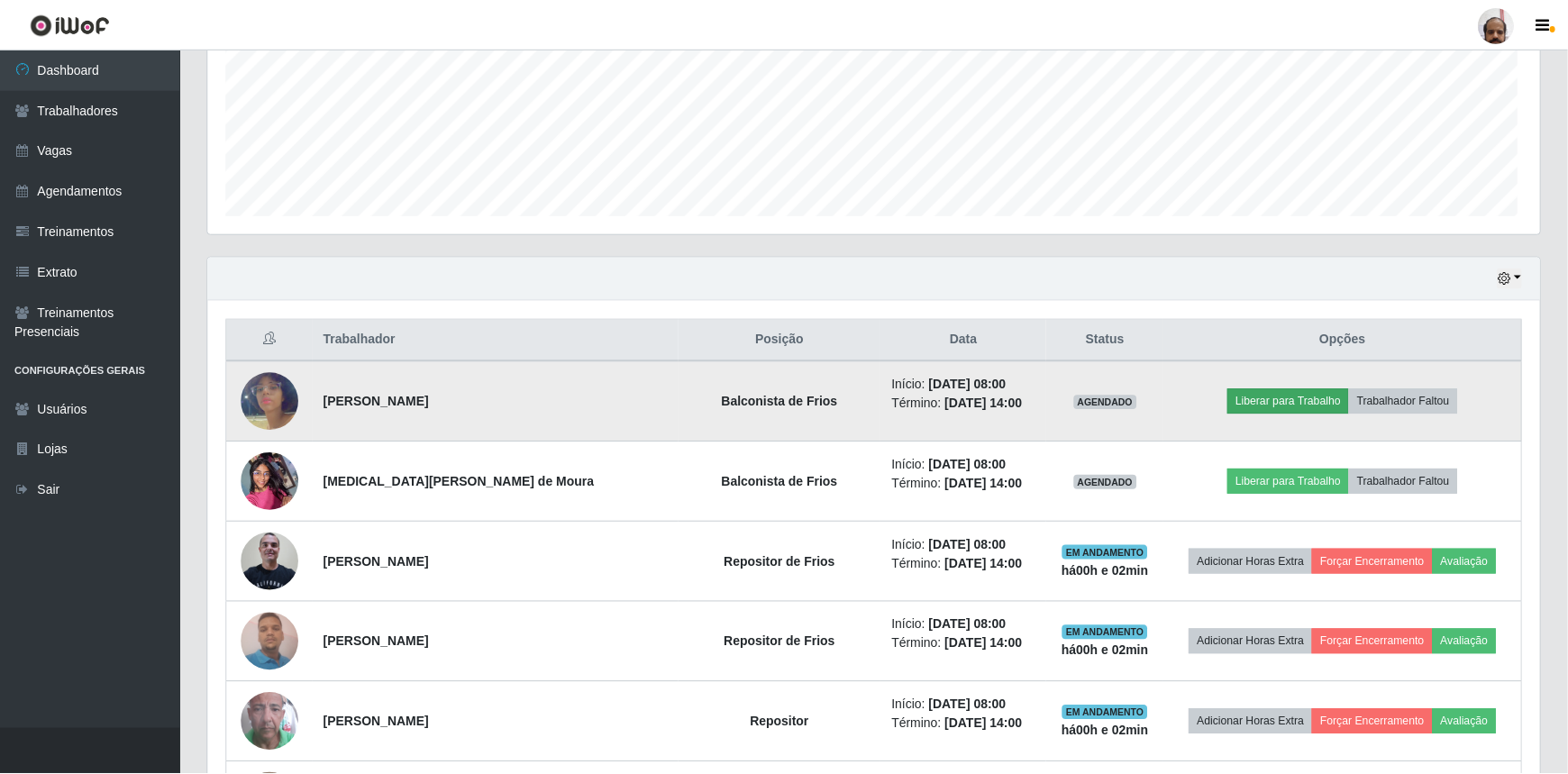
scroll to position [374, 1324]
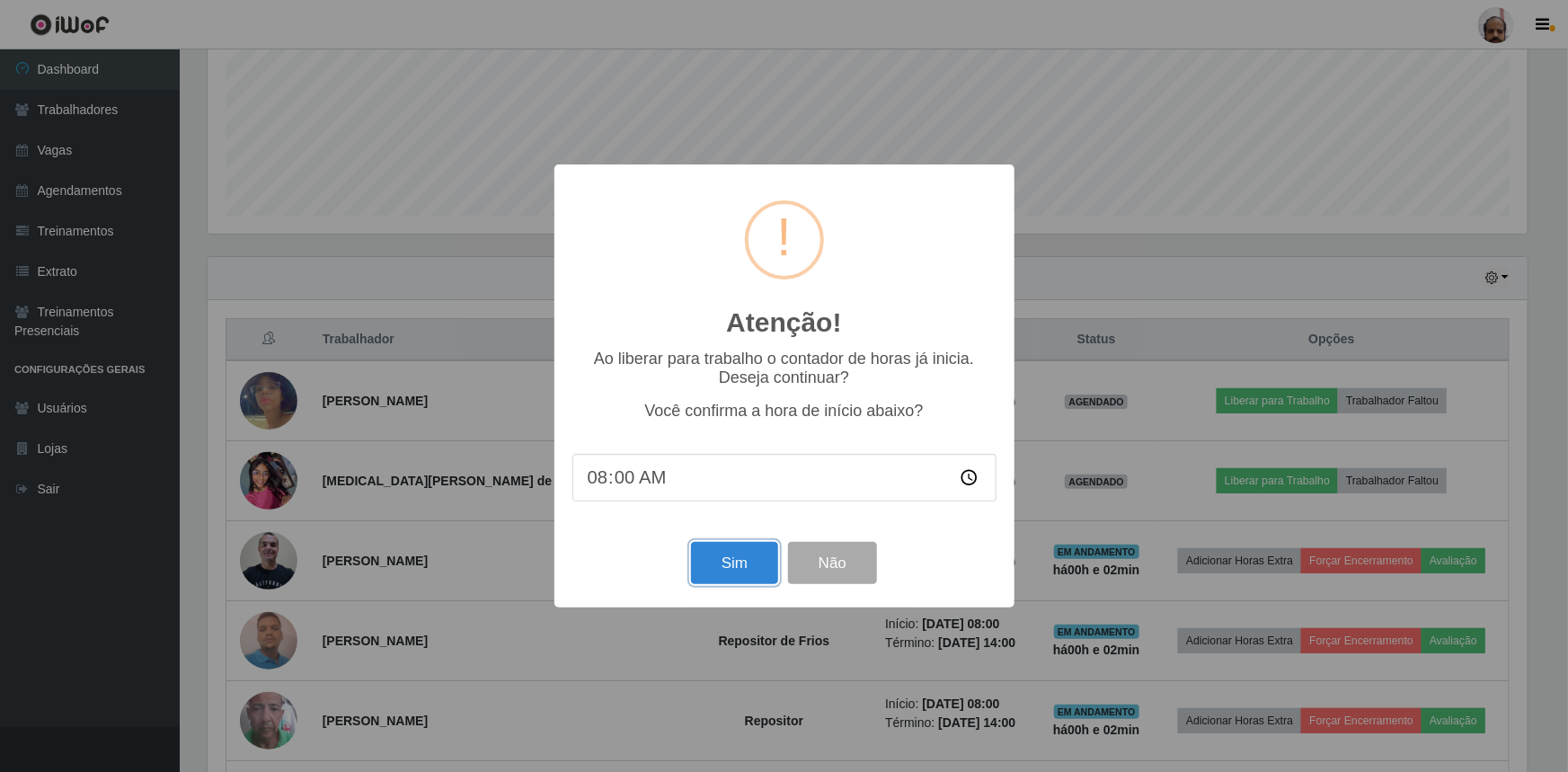
click at [769, 570] on button "Sim" at bounding box center [734, 563] width 87 height 42
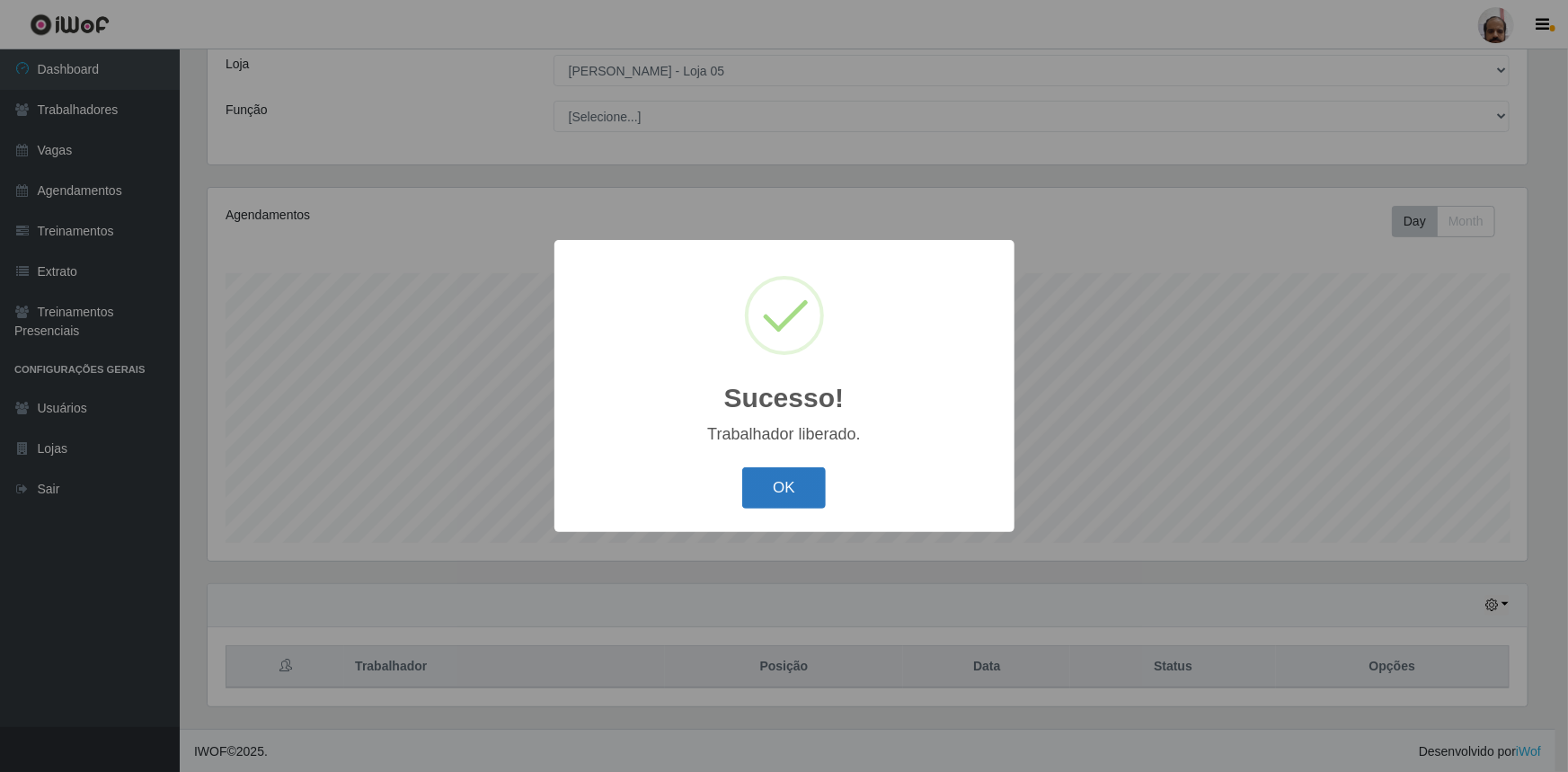
click at [795, 484] on button "OK" at bounding box center [784, 488] width 84 height 42
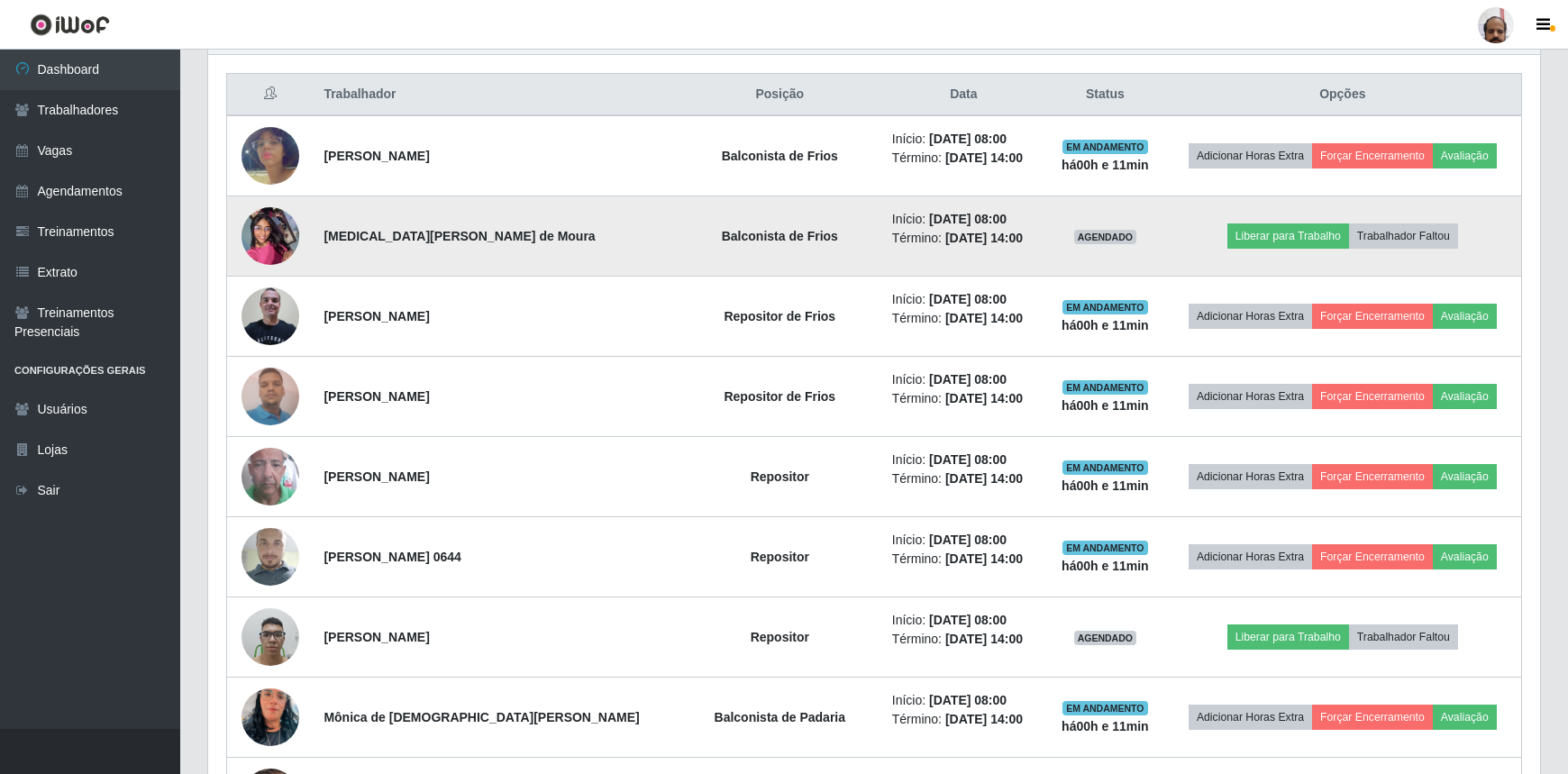
scroll to position [838, 0]
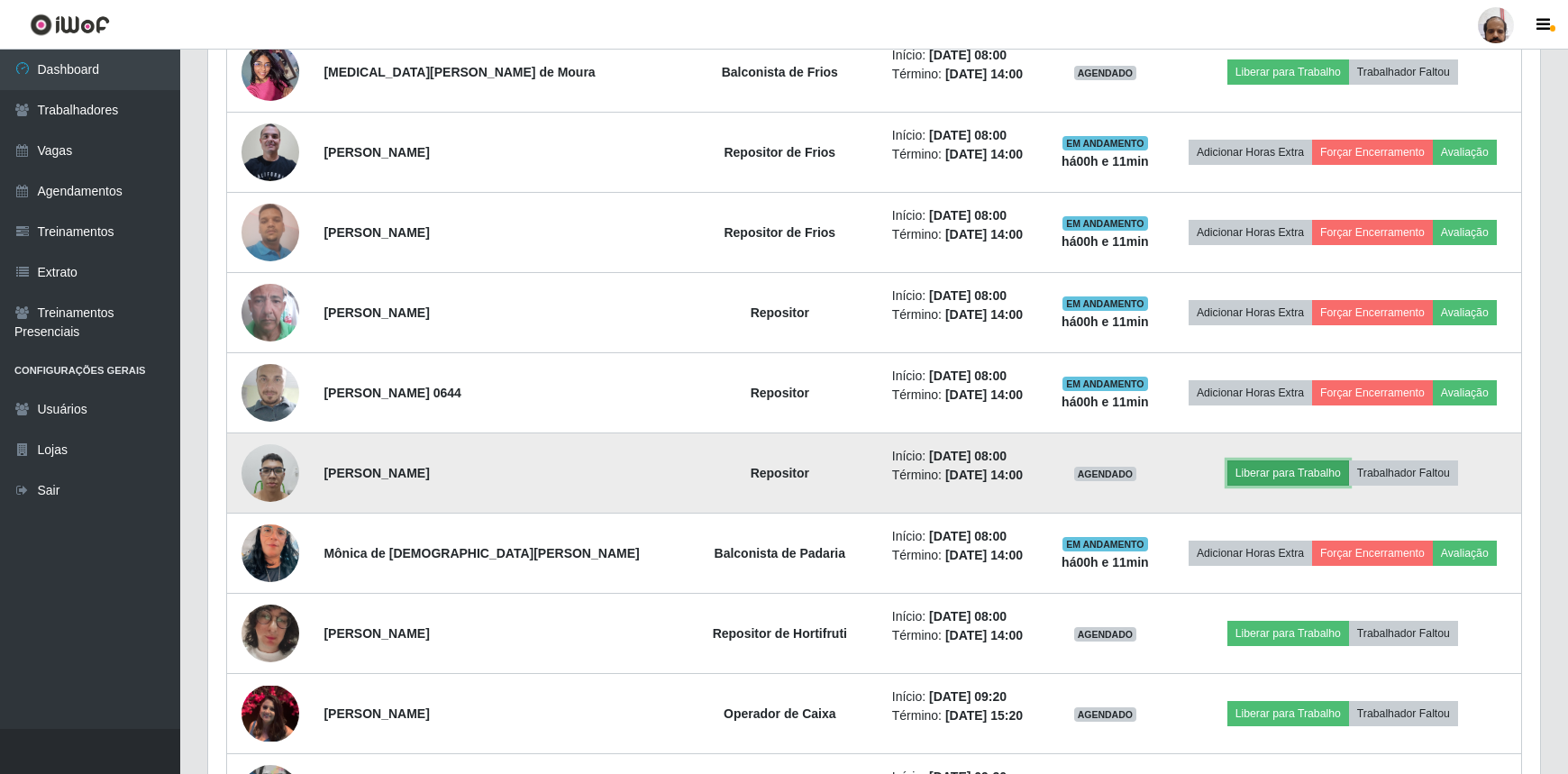
click at [1316, 471] on button "Liberar para Trabalho" at bounding box center [1288, 473] width 121 height 26
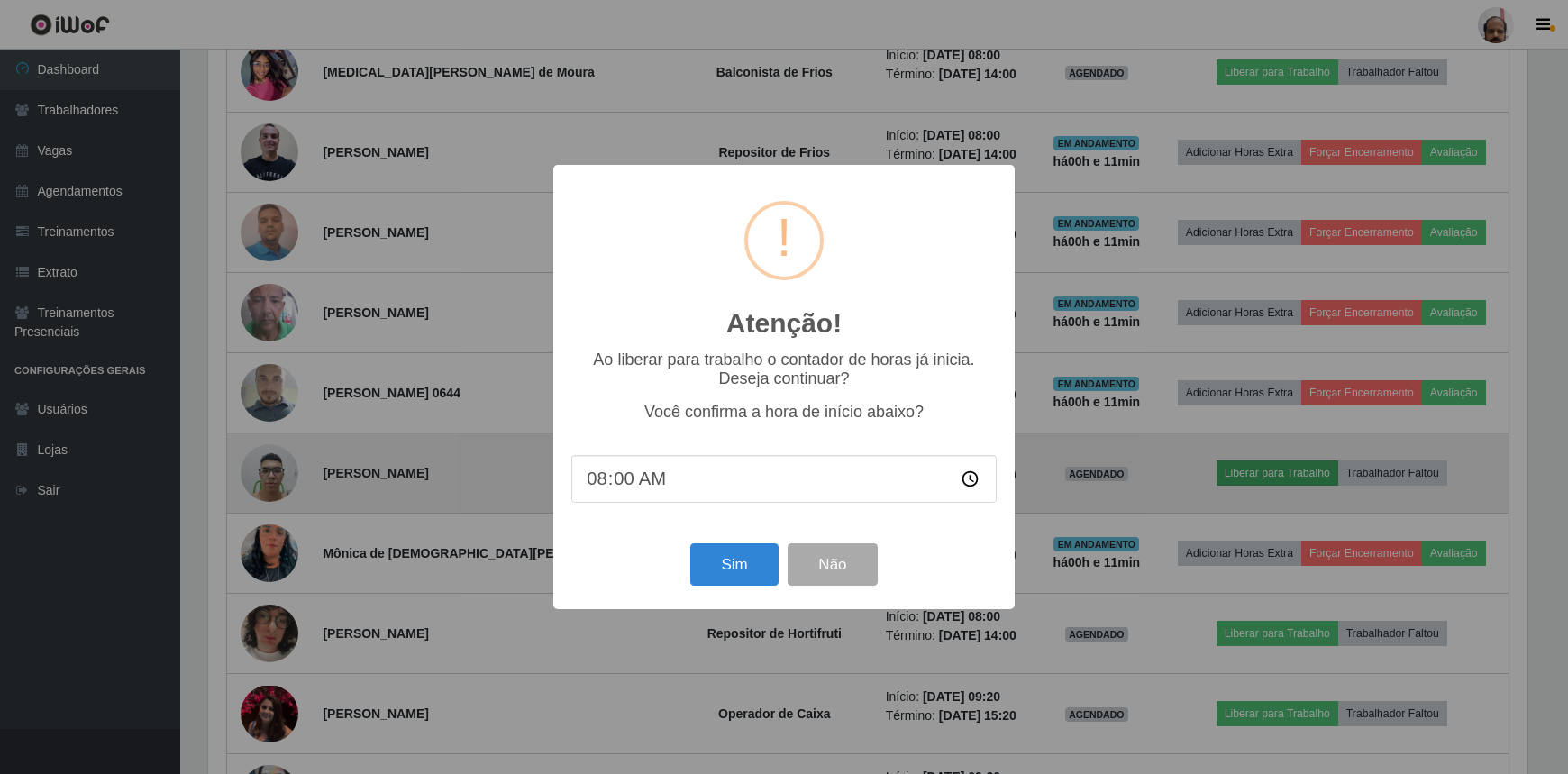
scroll to position [374, 1324]
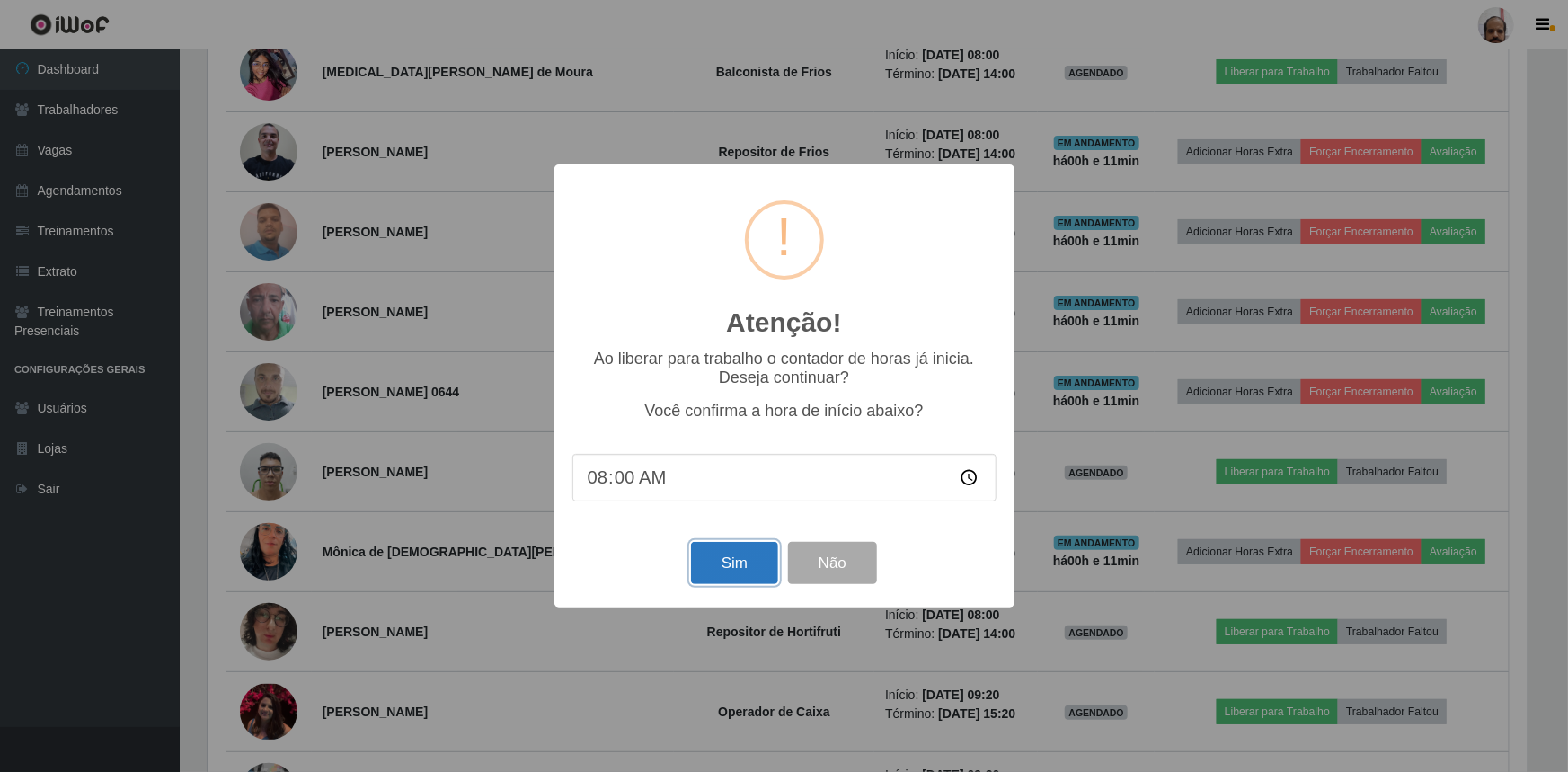
click at [747, 561] on button "Sim" at bounding box center [734, 563] width 87 height 42
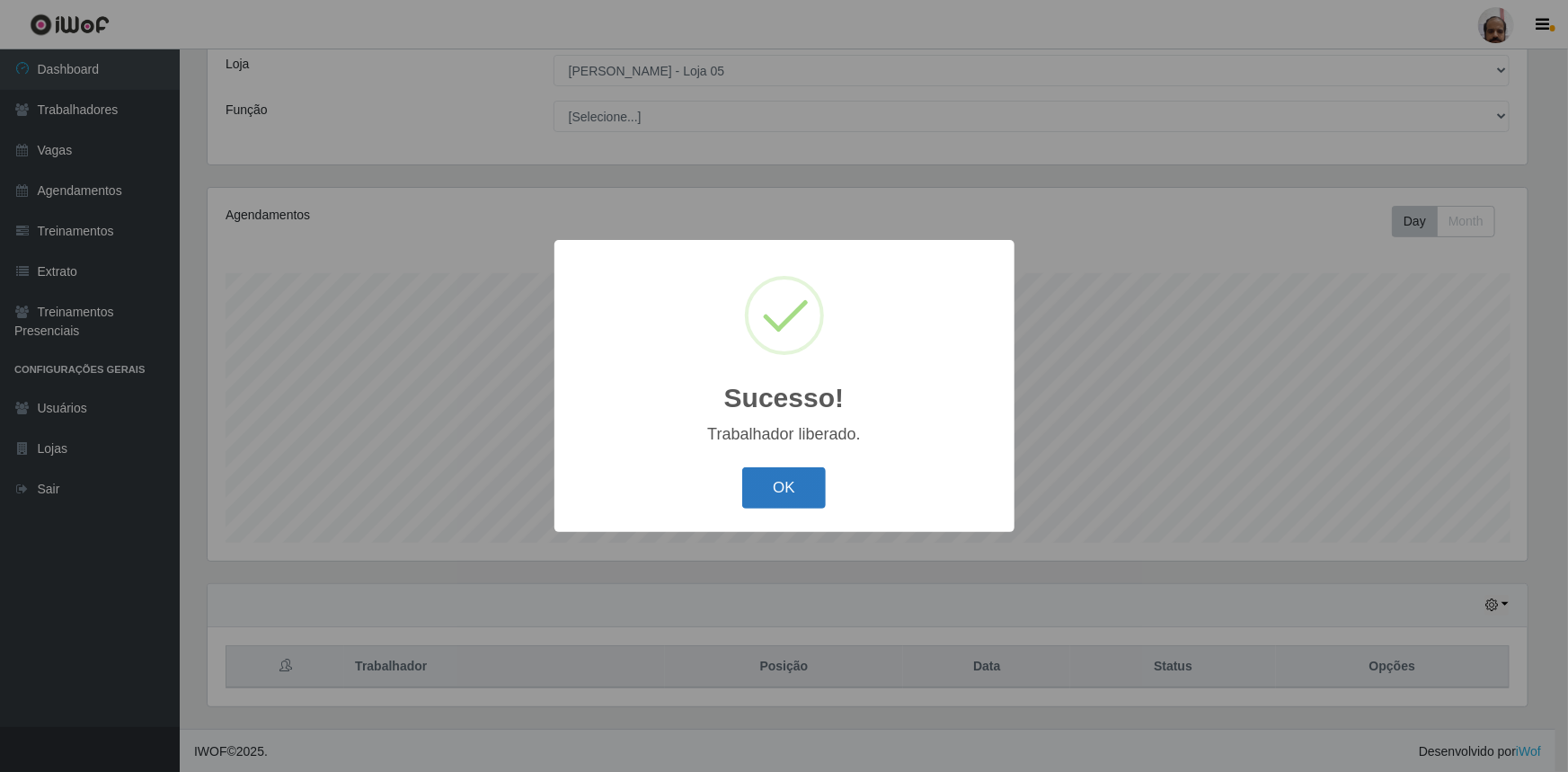
click at [790, 488] on button "OK" at bounding box center [784, 488] width 84 height 42
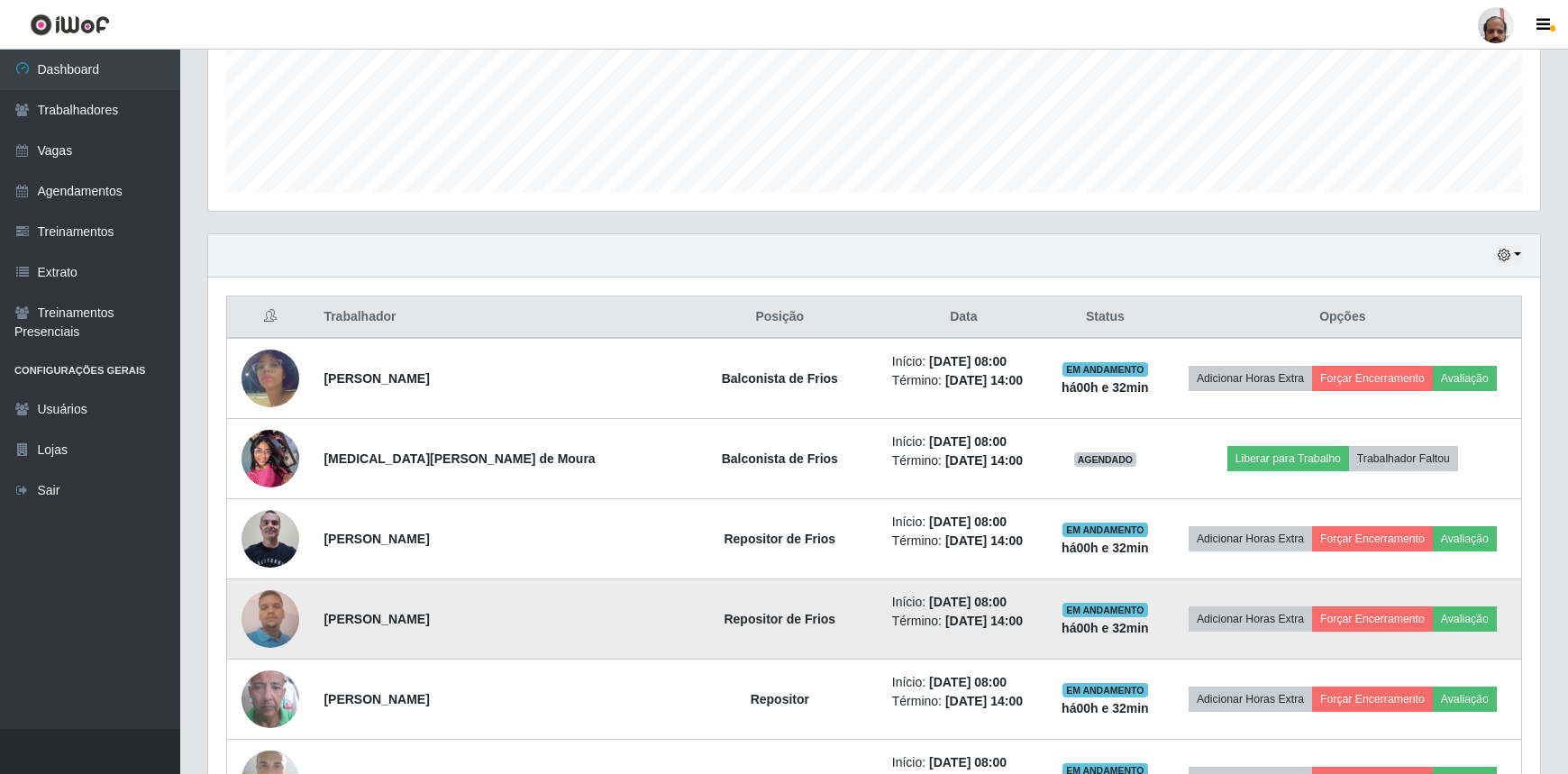
scroll to position [511, 0]
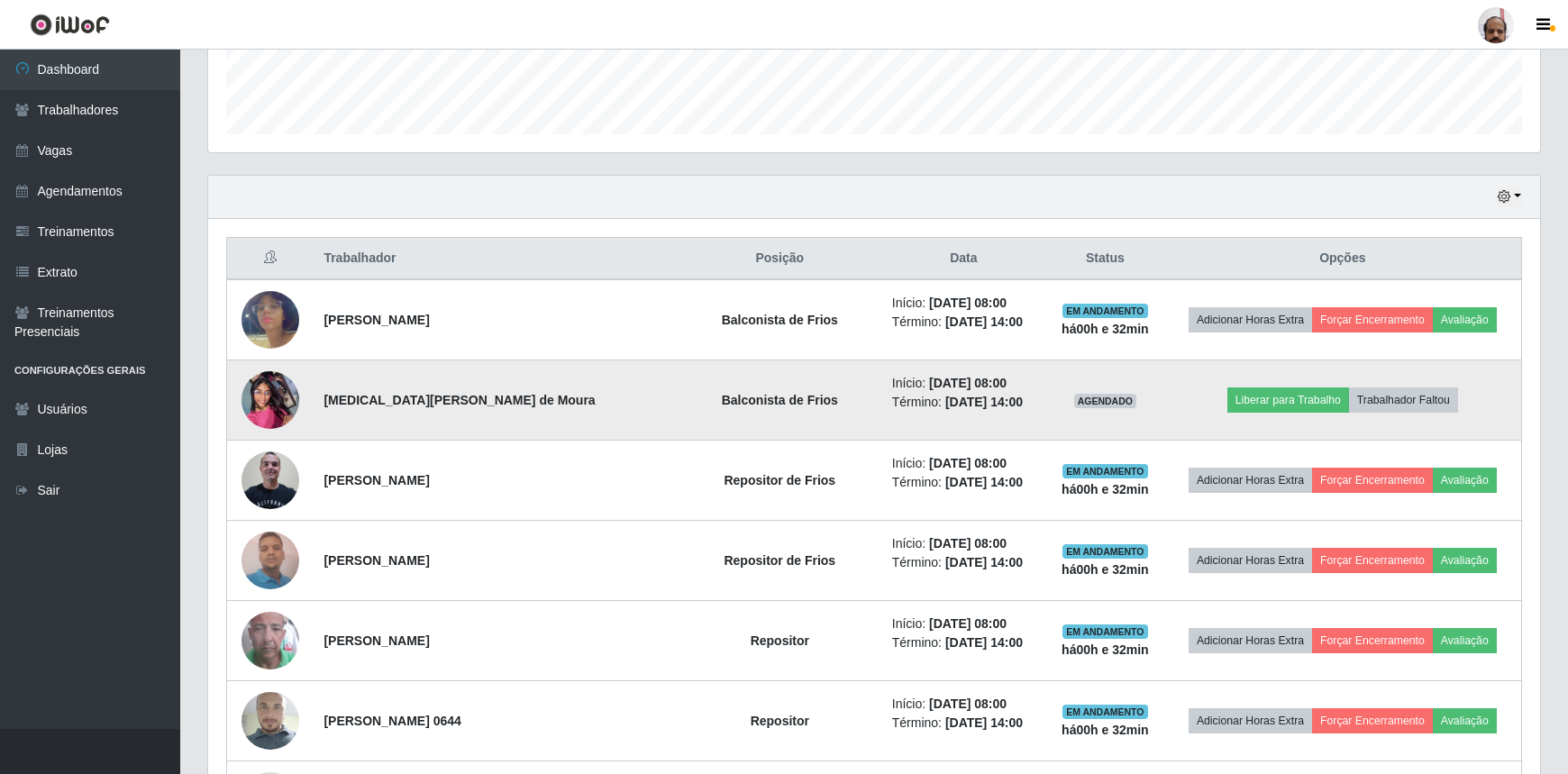
click at [288, 397] on img at bounding box center [270, 399] width 57 height 77
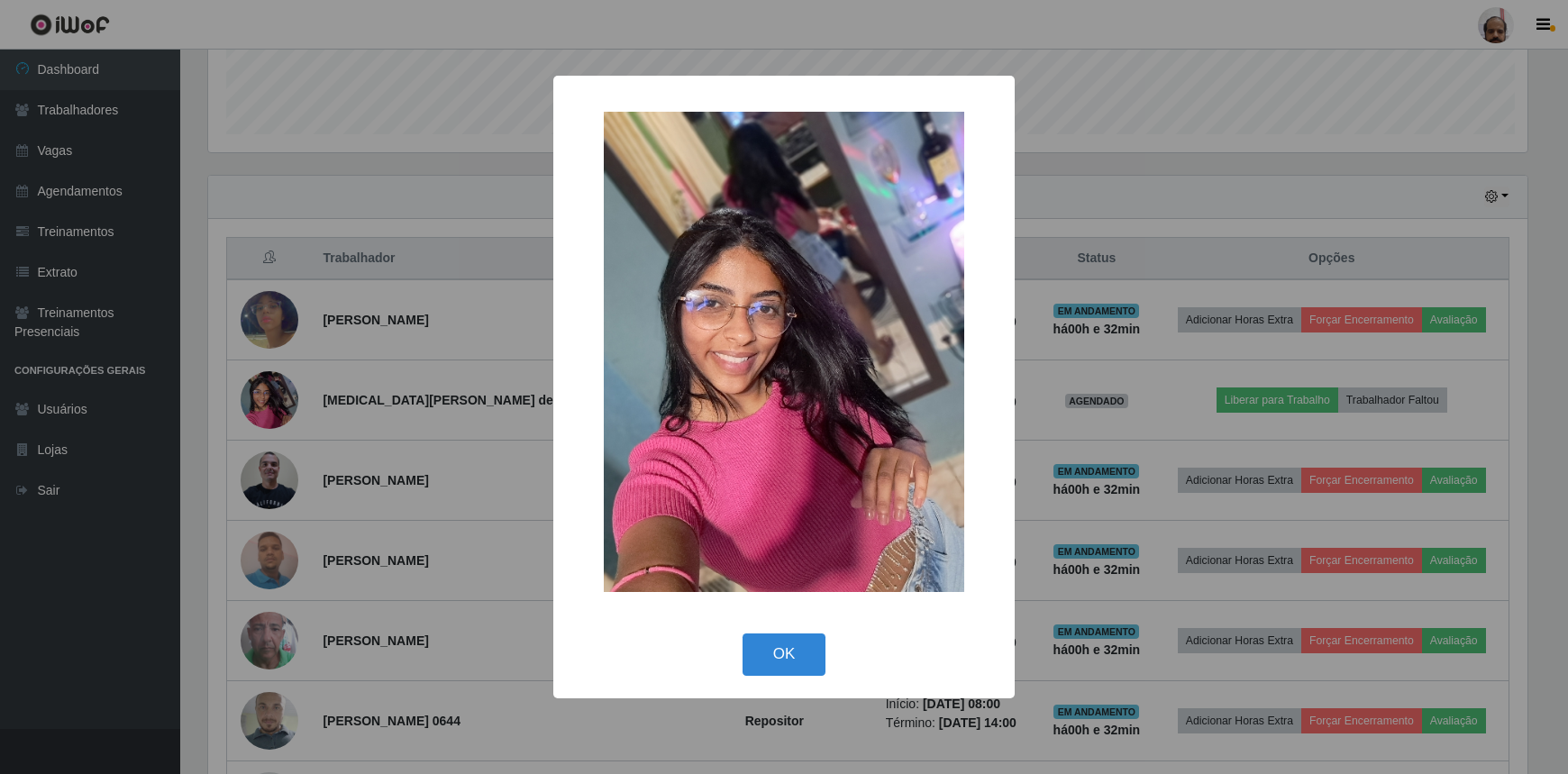
scroll to position [374, 1324]
click at [290, 396] on div "× OK Cancel" at bounding box center [786, 387] width 1573 height 774
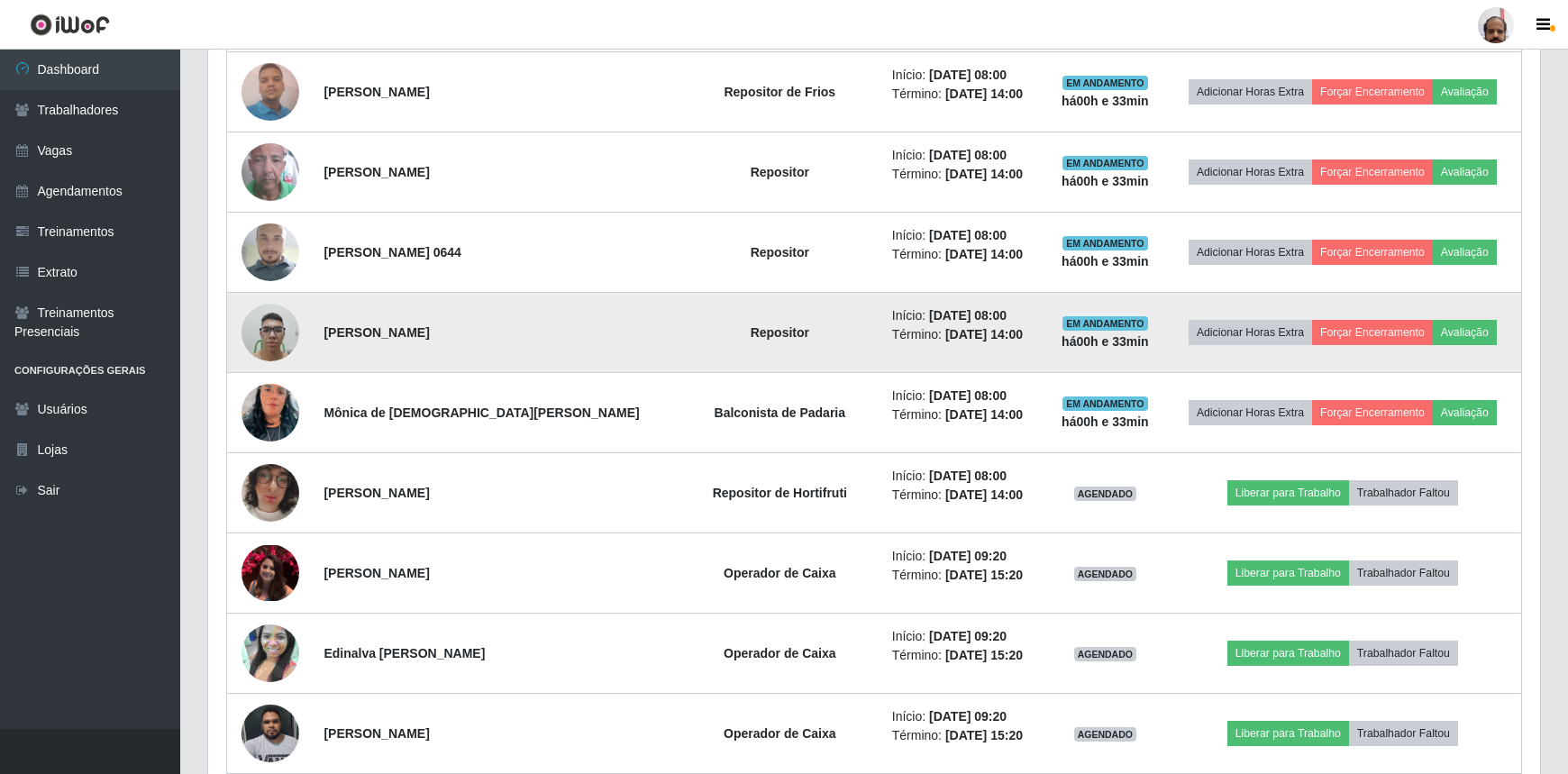
scroll to position [1001, 0]
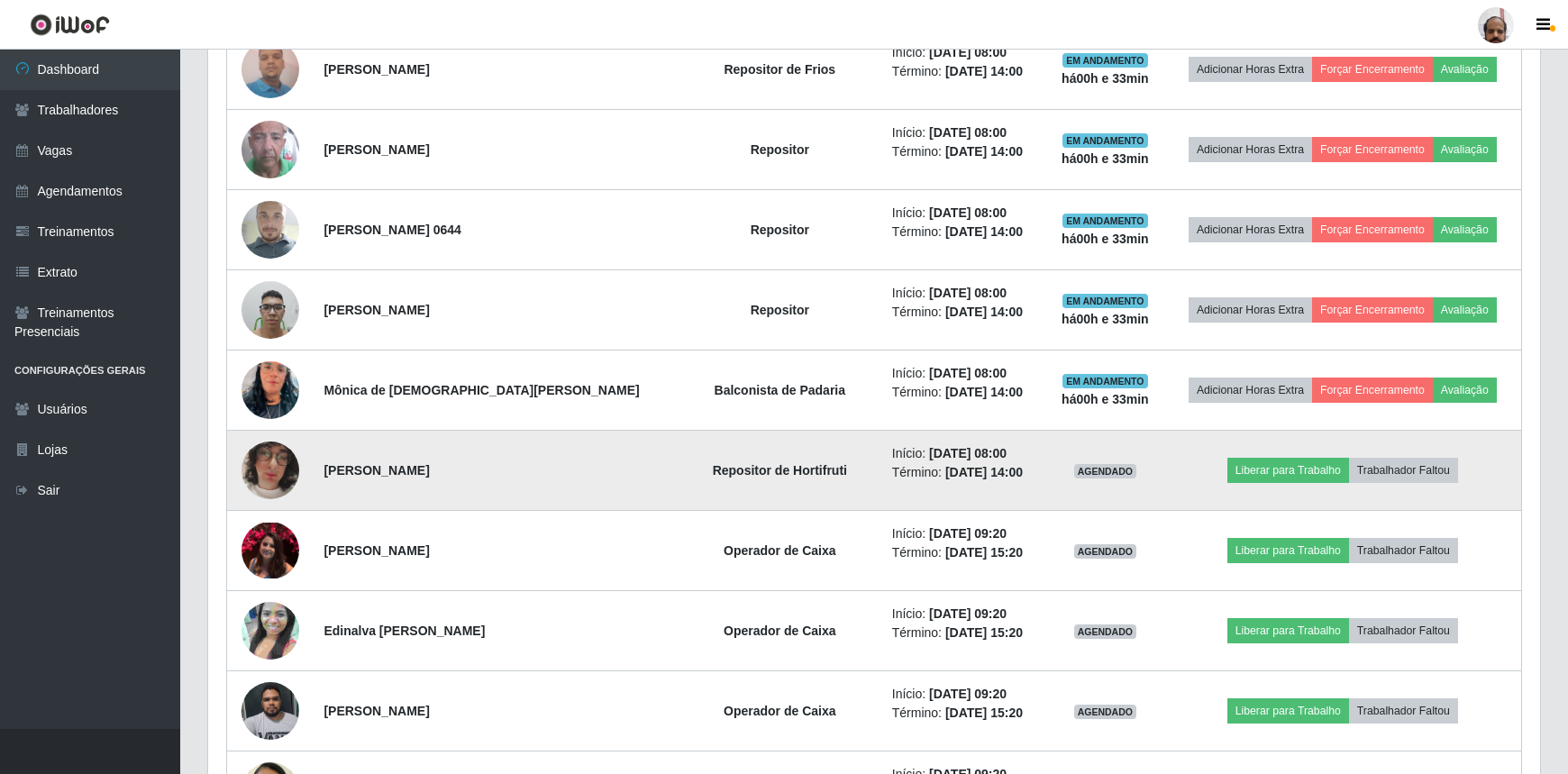
click at [270, 458] on img at bounding box center [270, 470] width 57 height 103
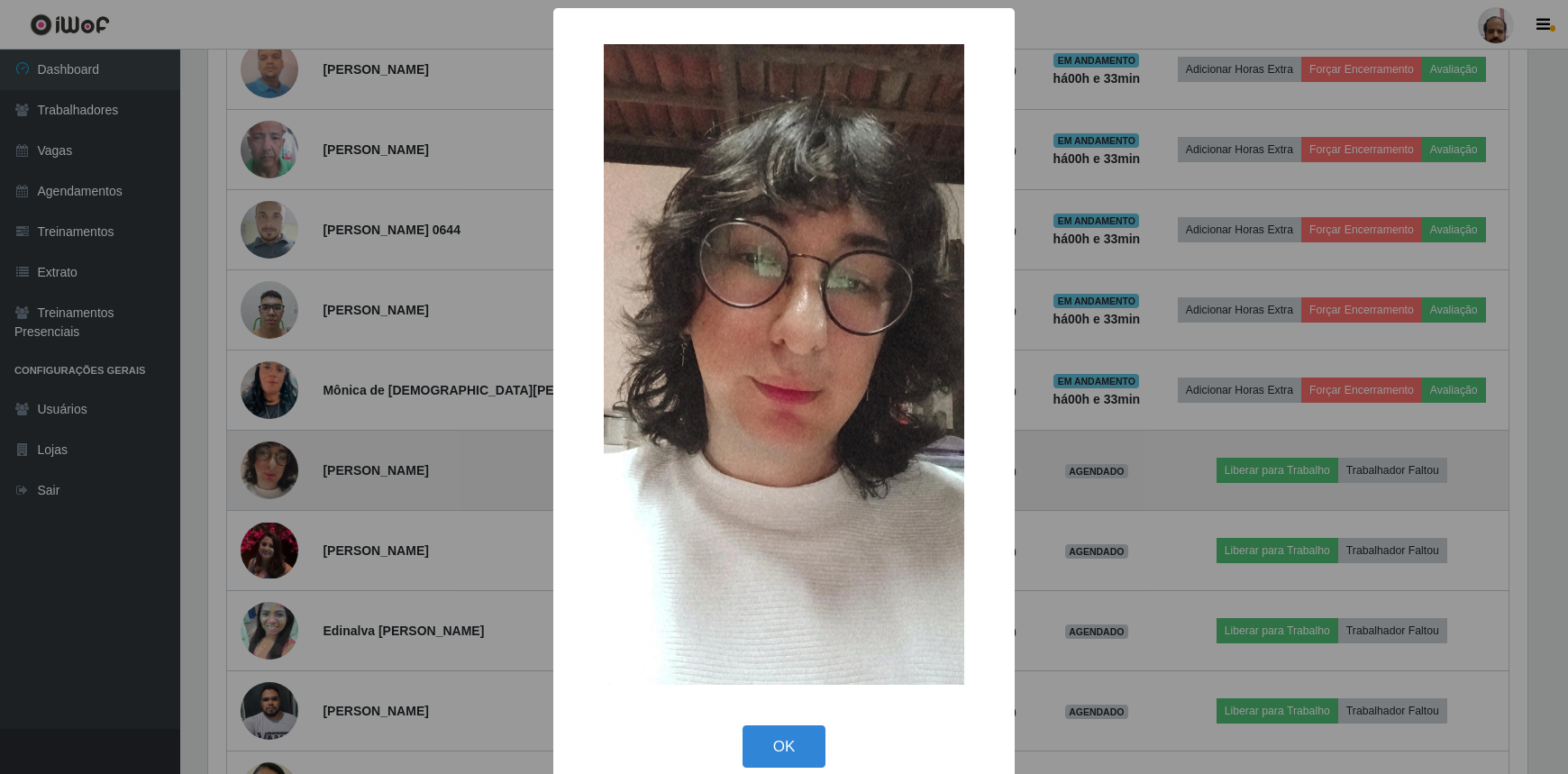
scroll to position [374, 1324]
click at [270, 458] on div "× OK Cancel" at bounding box center [786, 387] width 1573 height 774
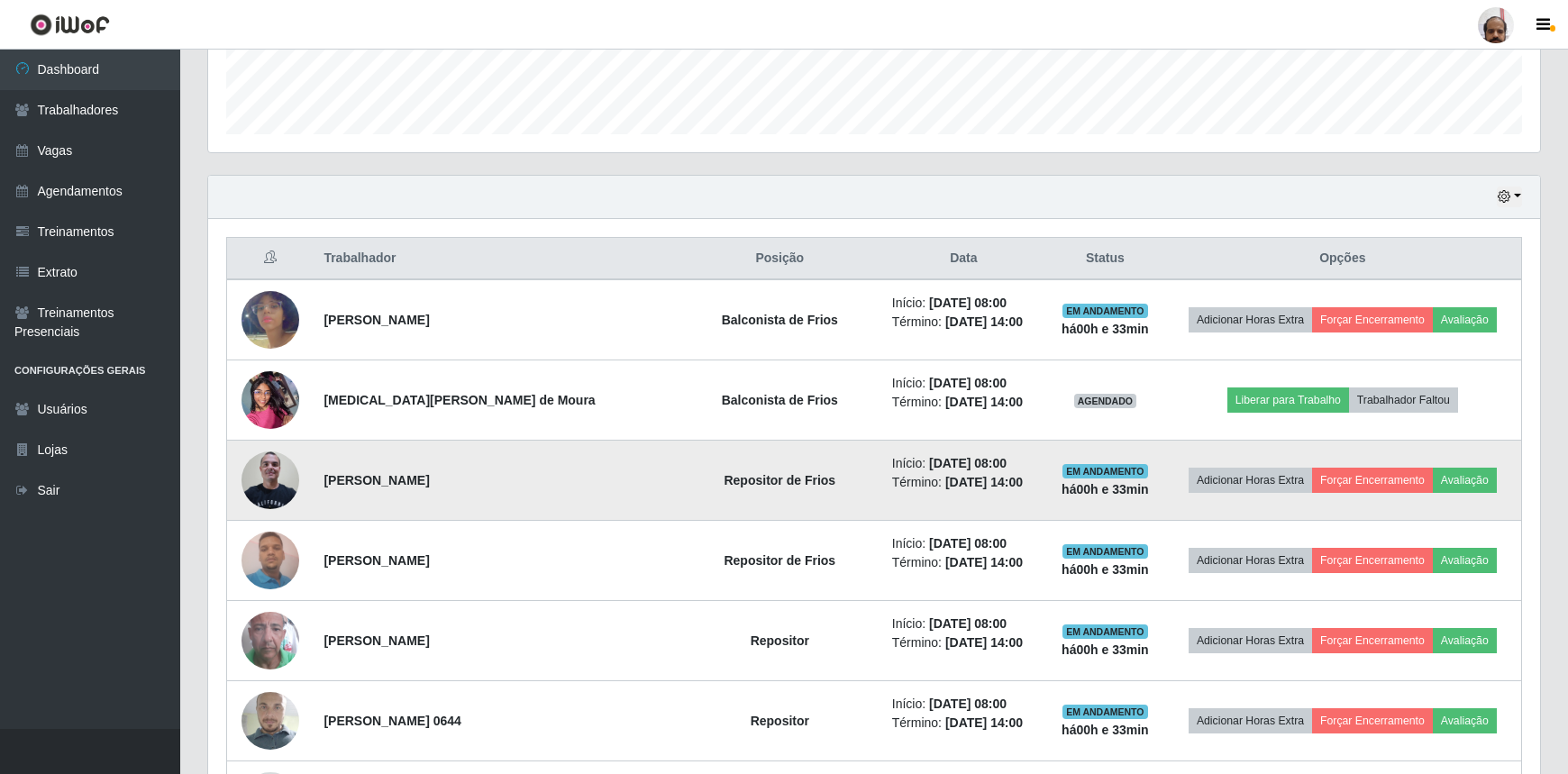
scroll to position [0, 0]
